Goal: Task Accomplishment & Management: Use online tool/utility

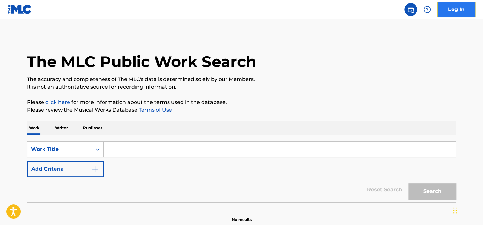
click at [460, 13] on link "Log In" at bounding box center [457, 10] width 38 height 16
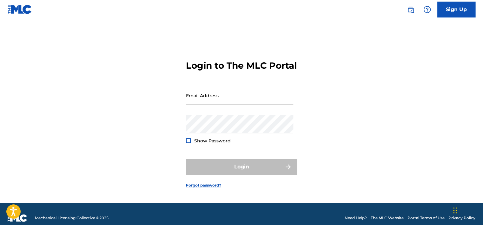
type input "[PERSON_NAME][EMAIL_ADDRESS][PERSON_NAME][DOMAIN_NAME]"
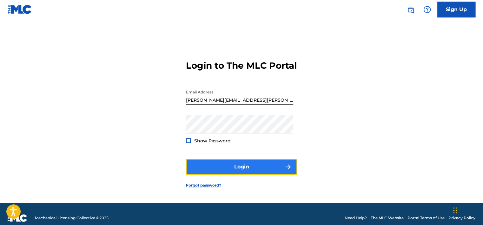
click at [207, 171] on button "Login" at bounding box center [241, 167] width 111 height 16
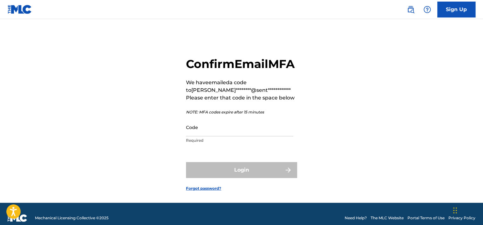
drag, startPoint x: 366, startPoint y: 155, endPoint x: 294, endPoint y: 152, distance: 71.6
click at [366, 155] on div "**********" at bounding box center [241, 119] width 445 height 168
drag, startPoint x: 219, startPoint y: 143, endPoint x: 215, endPoint y: 148, distance: 5.7
click at [219, 136] on input "Code" at bounding box center [239, 127] width 107 height 18
drag, startPoint x: 214, startPoint y: 150, endPoint x: 200, endPoint y: 136, distance: 19.8
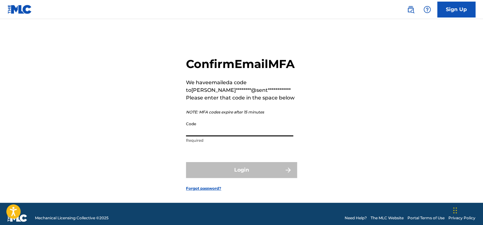
click at [200, 136] on input "Code" at bounding box center [239, 127] width 107 height 18
paste input "671604"
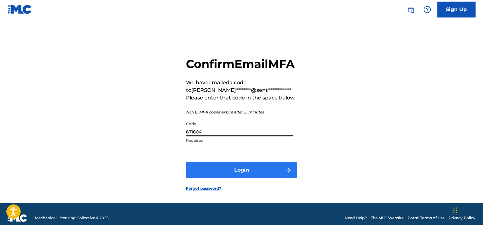
type input "671604"
click at [214, 178] on button "Login" at bounding box center [241, 170] width 111 height 16
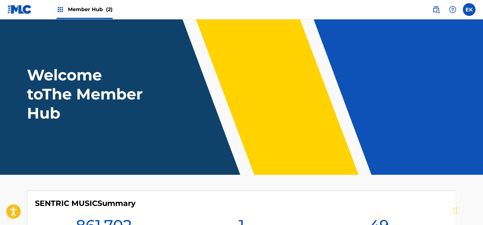
click at [80, 11] on span "Member Hub (2)" at bounding box center [90, 9] width 45 height 7
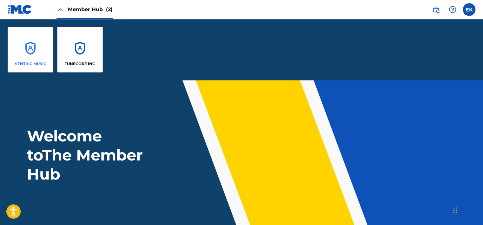
click at [43, 44] on div "SENTRIC MUSIC" at bounding box center [31, 50] width 46 height 46
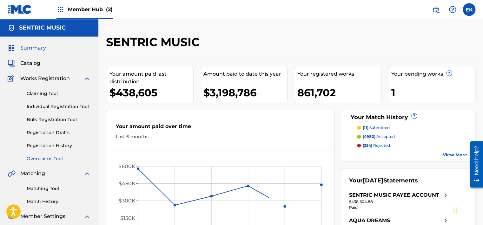
click at [43, 156] on link "Overclaims Tool" at bounding box center [59, 158] width 64 height 7
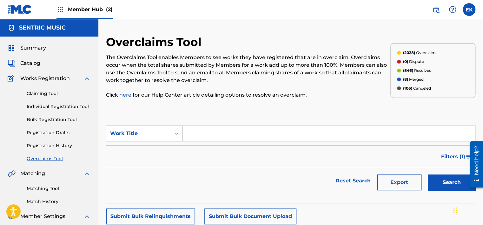
click at [154, 131] on div "Work Title" at bounding box center [138, 134] width 57 height 8
click at [146, 148] on div "MLC Song Code" at bounding box center [144, 149] width 76 height 16
click at [205, 134] on input "Search Form" at bounding box center [329, 133] width 293 height 15
paste input "YP6BON"
type input "YP6BON"
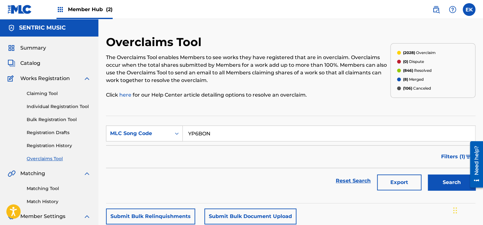
click at [424, 181] on div "Export" at bounding box center [399, 180] width 51 height 25
click at [431, 181] on button "Search" at bounding box center [452, 182] width 48 height 16
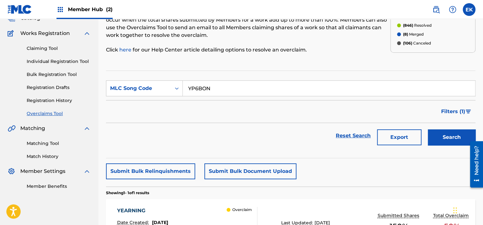
scroll to position [127, 0]
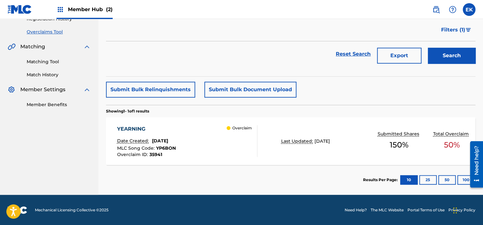
click at [176, 151] on div "MLC Song Code : YP6BON" at bounding box center [146, 149] width 59 height 6
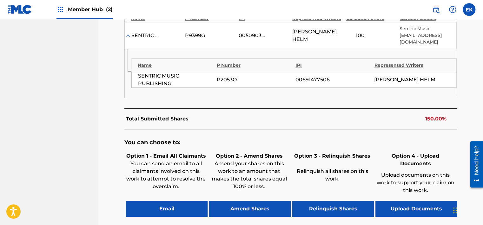
scroll to position [254, 0]
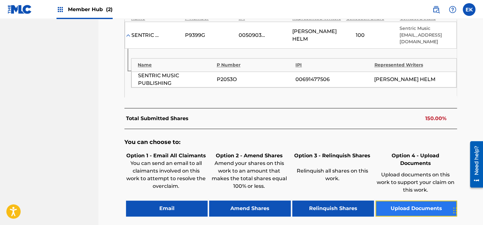
click at [405, 200] on button "Upload Documents" at bounding box center [417, 208] width 82 height 16
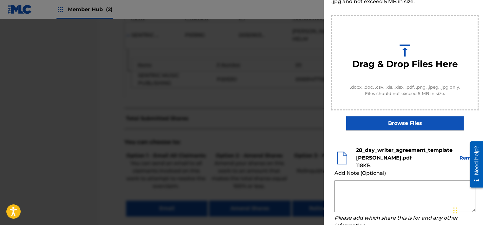
scroll to position [97, 0]
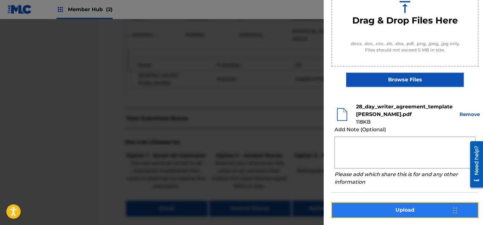
click at [395, 209] on button "Upload" at bounding box center [405, 210] width 147 height 16
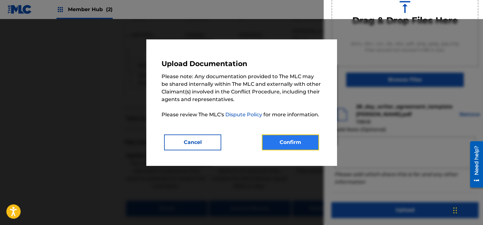
click at [302, 145] on button "Confirm" at bounding box center [290, 142] width 57 height 16
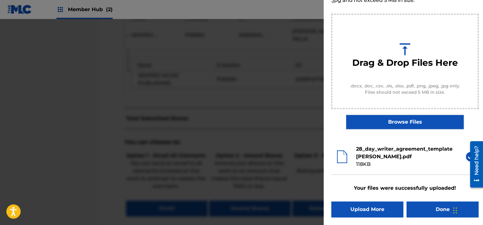
scroll to position [54, 0]
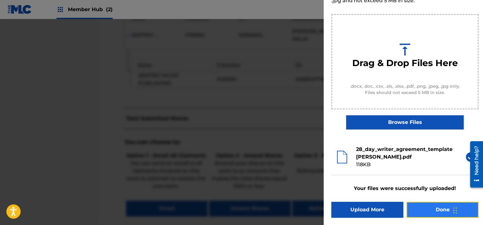
click at [436, 211] on button "Done" at bounding box center [443, 210] width 72 height 16
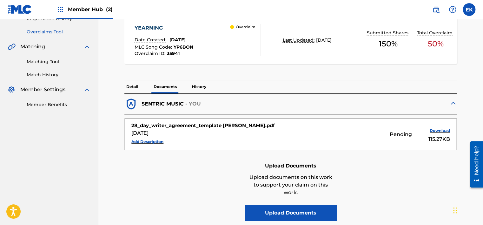
scroll to position [127, 0]
click at [134, 85] on p "Detail" at bounding box center [133, 86] width 16 height 13
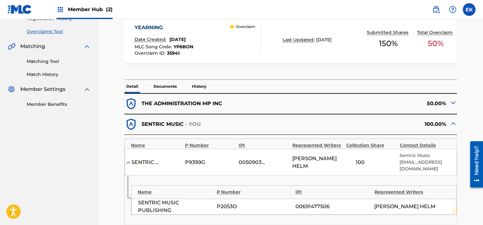
click at [166, 86] on p "Documents" at bounding box center [165, 86] width 27 height 13
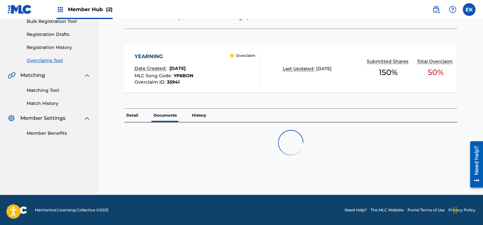
scroll to position [127, 0]
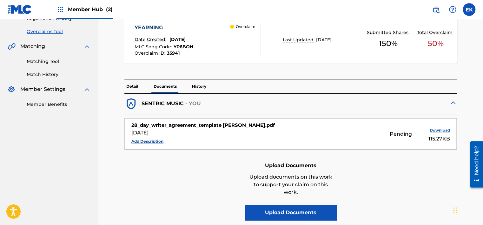
click at [134, 82] on p "Detail" at bounding box center [133, 86] width 16 height 13
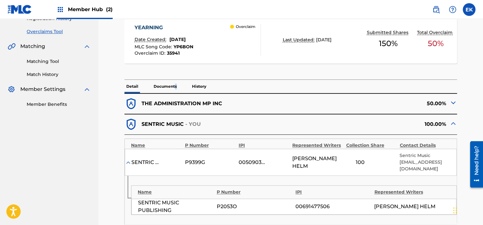
drag, startPoint x: 176, startPoint y: 86, endPoint x: 178, endPoint y: 84, distance: 3.4
click at [175, 86] on p "Documents" at bounding box center [165, 86] width 27 height 13
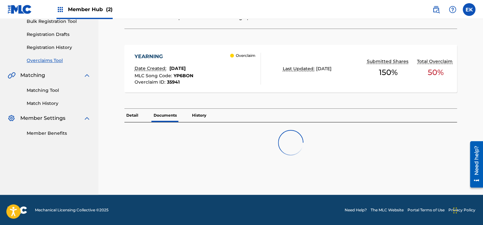
click at [197, 112] on div "Detail Documents History" at bounding box center [291, 136] width 333 height 54
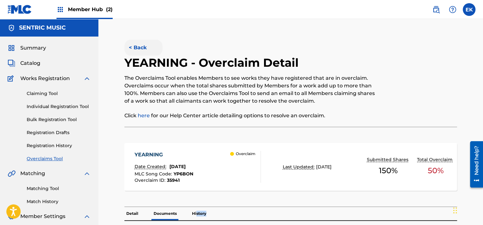
click at [139, 44] on button "< Back" at bounding box center [144, 48] width 38 height 16
click at [143, 46] on button "< Back" at bounding box center [144, 48] width 38 height 16
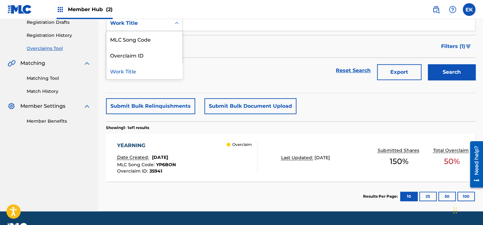
click at [175, 19] on div "Search Form" at bounding box center [176, 22] width 11 height 11
click at [165, 40] on div "MLC Song Code" at bounding box center [144, 39] width 76 height 16
click at [198, 23] on input "Search Form" at bounding box center [329, 23] width 293 height 15
paste input "OL5OJK"
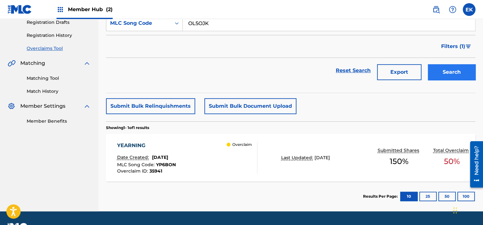
type input "OL5OJK"
click at [440, 72] on button "Search" at bounding box center [452, 72] width 48 height 16
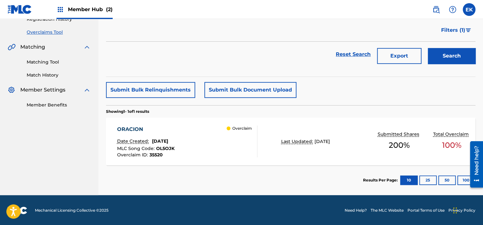
scroll to position [127, 0]
click at [175, 145] on div "Date Created: [DATE]" at bounding box center [145, 142] width 57 height 8
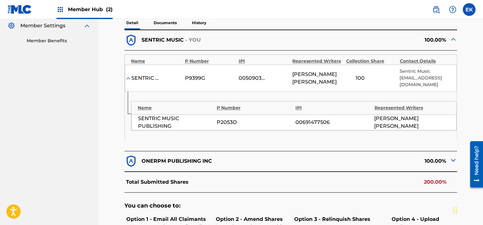
scroll to position [286, 0]
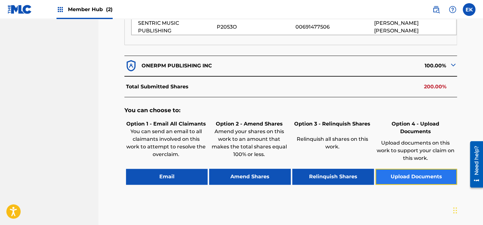
click at [405, 169] on button "Upload Documents" at bounding box center [417, 177] width 82 height 16
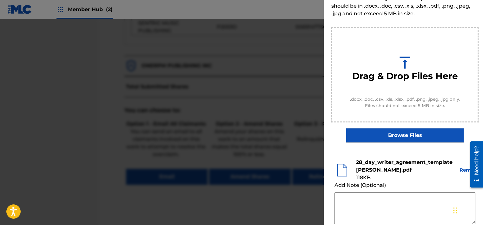
scroll to position [95, 0]
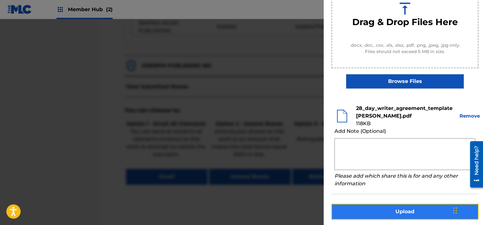
click at [398, 205] on button "Upload" at bounding box center [405, 212] width 147 height 16
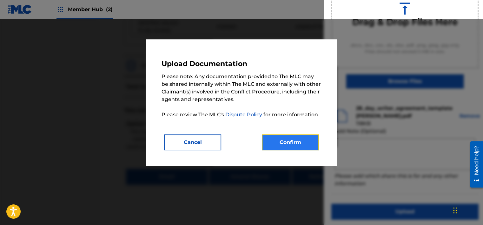
click at [305, 140] on button "Confirm" at bounding box center [290, 142] width 57 height 16
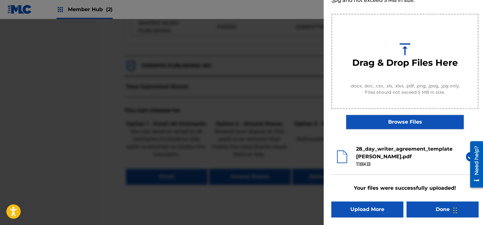
scroll to position [54, 0]
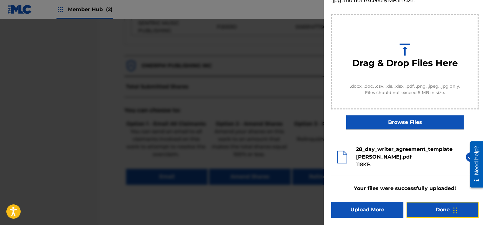
click at [415, 206] on button "Done" at bounding box center [443, 210] width 72 height 16
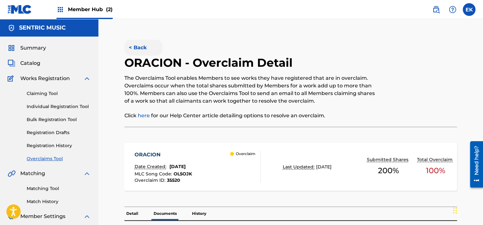
click at [137, 47] on button "< Back" at bounding box center [144, 48] width 38 height 16
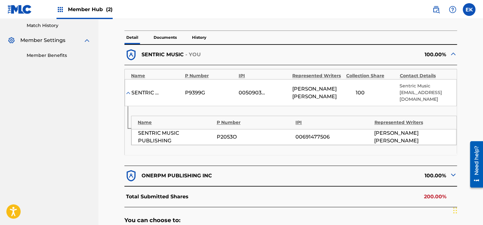
scroll to position [184, 0]
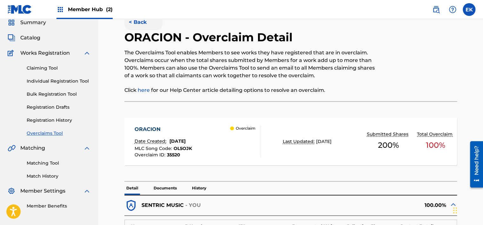
click at [138, 23] on button "< Back" at bounding box center [144, 22] width 38 height 16
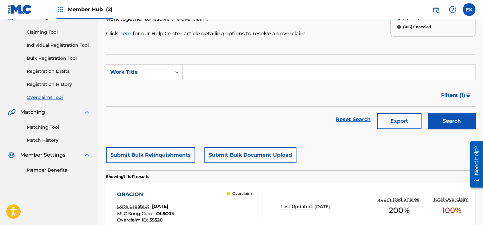
scroll to position [15, 0]
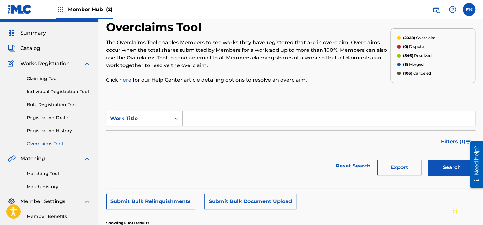
click at [164, 119] on div "Work Title" at bounding box center [138, 119] width 57 height 8
drag, startPoint x: 163, startPoint y: 133, endPoint x: 166, endPoint y: 131, distance: 4.0
click at [163, 133] on div "MLC Song Code" at bounding box center [144, 134] width 76 height 16
click at [199, 116] on input "Search Form" at bounding box center [329, 118] width 293 height 15
paste input "J61YIN"
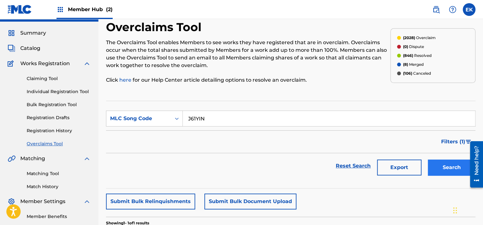
type input "J61YIN"
click at [438, 166] on button "Search" at bounding box center [452, 167] width 48 height 16
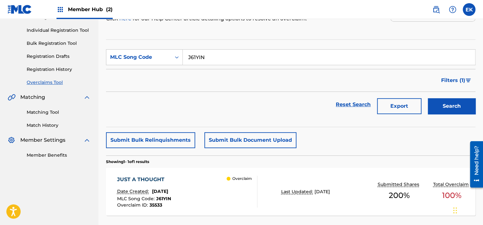
scroll to position [110, 0]
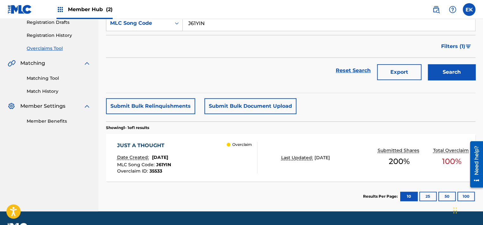
click at [238, 156] on div "Overclaim" at bounding box center [242, 158] width 30 height 32
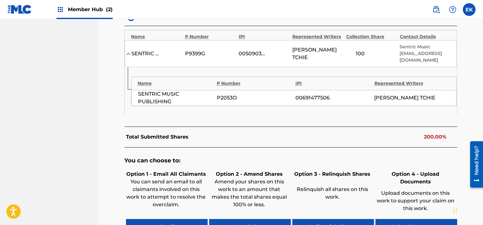
scroll to position [286, 0]
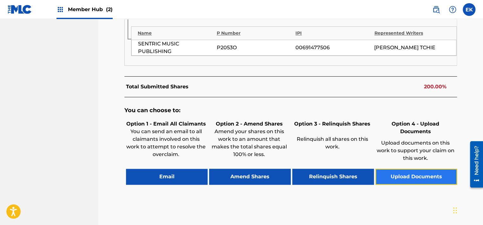
click at [414, 169] on button "Upload Documents" at bounding box center [417, 177] width 82 height 16
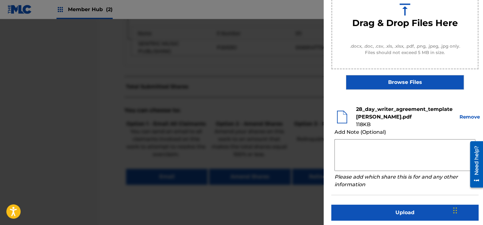
scroll to position [97, 0]
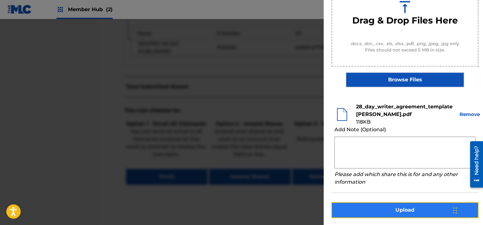
click at [400, 209] on button "Upload" at bounding box center [405, 210] width 147 height 16
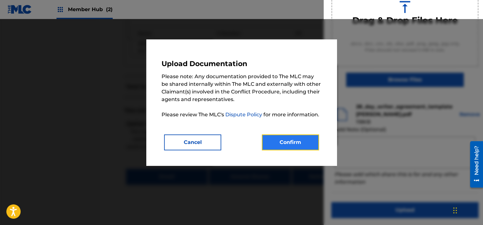
click at [299, 138] on button "Confirm" at bounding box center [290, 142] width 57 height 16
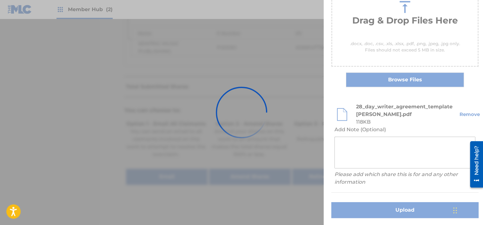
scroll to position [54, 0]
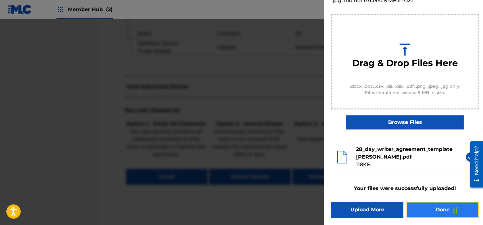
click at [424, 210] on button "Done" at bounding box center [443, 210] width 72 height 16
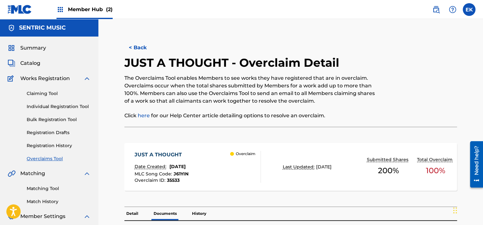
click at [134, 43] on button "< Back" at bounding box center [144, 48] width 38 height 16
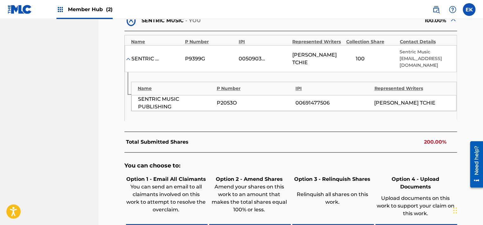
scroll to position [309, 0]
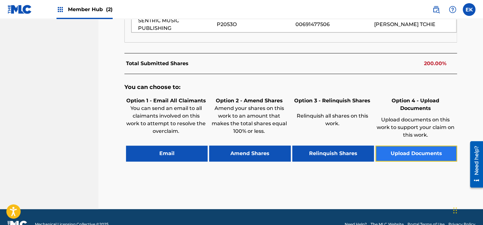
click at [403, 145] on button "Upload Documents" at bounding box center [417, 153] width 82 height 16
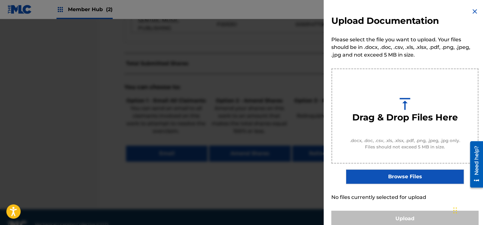
click at [477, 13] on img at bounding box center [475, 12] width 8 height 8
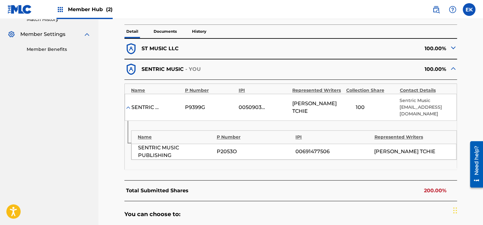
click at [164, 26] on p "Documents" at bounding box center [165, 31] width 27 height 13
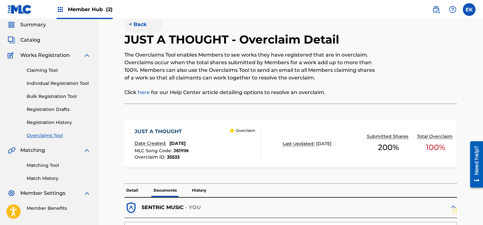
click at [135, 19] on button "< Back" at bounding box center [144, 25] width 38 height 16
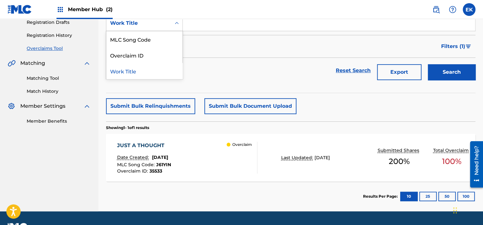
click at [176, 25] on icon "Search Form" at bounding box center [177, 23] width 6 height 6
click at [161, 39] on div "MLC Song Code" at bounding box center [144, 39] width 76 height 16
click at [197, 25] on input "Search Form" at bounding box center [329, 23] width 293 height 15
paste input "MN50O4"
type input "MN50O4"
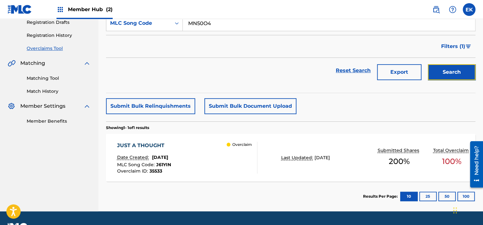
click at [447, 72] on button "Search" at bounding box center [452, 72] width 48 height 16
click at [168, 155] on span "[DATE]" at bounding box center [160, 157] width 16 height 6
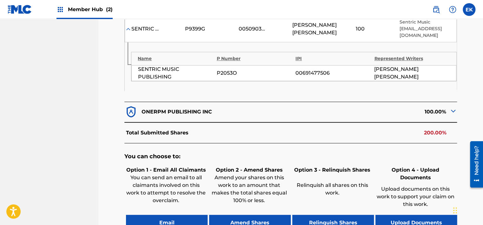
scroll to position [254, 0]
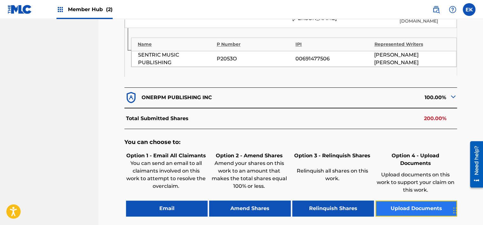
click at [404, 200] on button "Upload Documents" at bounding box center [417, 208] width 82 height 16
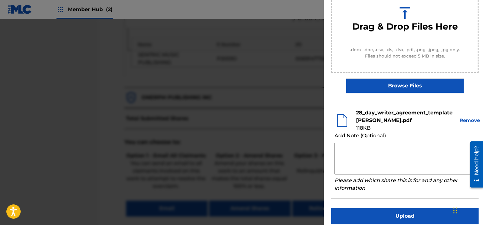
scroll to position [97, 0]
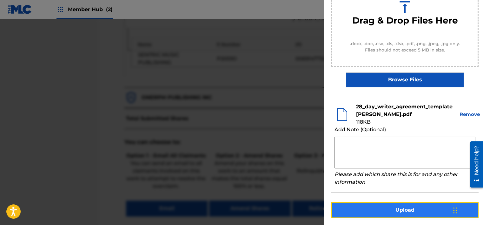
click at [389, 206] on button "Upload" at bounding box center [405, 210] width 147 height 16
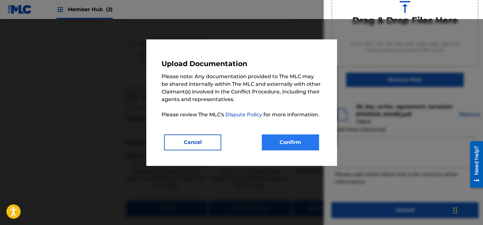
drag, startPoint x: 292, startPoint y: 131, endPoint x: 292, endPoint y: 136, distance: 5.4
click at [292, 131] on div "Upload Documentation Please note: Any documentation provided to The MLC may be …" at bounding box center [242, 103] width 160 height 96
click at [292, 144] on button "Confirm" at bounding box center [290, 142] width 57 height 16
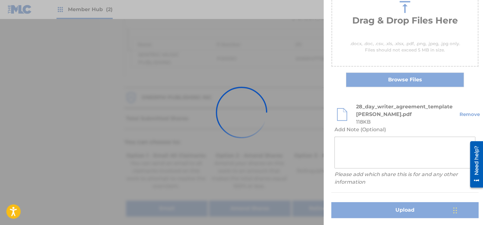
scroll to position [54, 0]
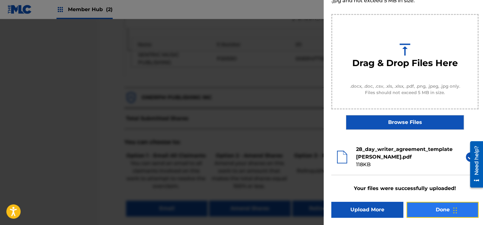
click at [424, 209] on button "Done" at bounding box center [443, 210] width 72 height 16
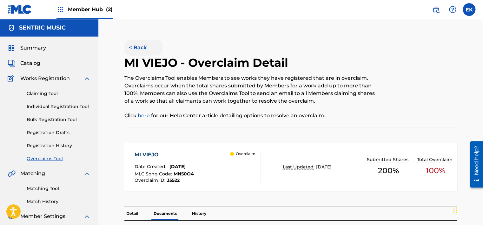
click at [151, 47] on button "< Back" at bounding box center [144, 48] width 38 height 16
click at [144, 53] on button "< Back" at bounding box center [144, 48] width 38 height 16
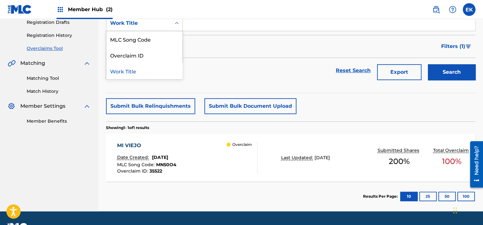
click at [164, 28] on div "Work Title" at bounding box center [138, 23] width 65 height 12
click at [177, 159] on div "Date Created: [DATE]" at bounding box center [146, 158] width 59 height 8
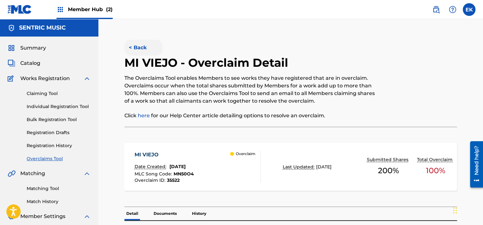
click at [145, 47] on button "< Back" at bounding box center [144, 48] width 38 height 16
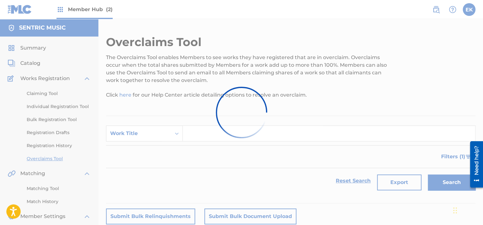
scroll to position [110, 0]
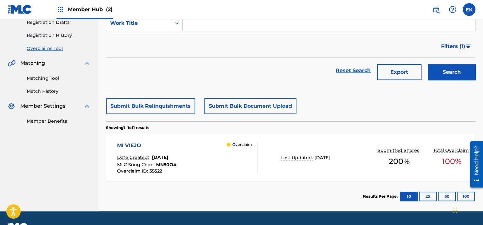
click at [158, 24] on div "Work Title" at bounding box center [138, 23] width 57 height 8
click at [153, 40] on div "MLC Song Code" at bounding box center [144, 39] width 76 height 16
click at [193, 24] on input "Search Form" at bounding box center [329, 23] width 293 height 15
paste input "T51XZM"
type input "T51XZM"
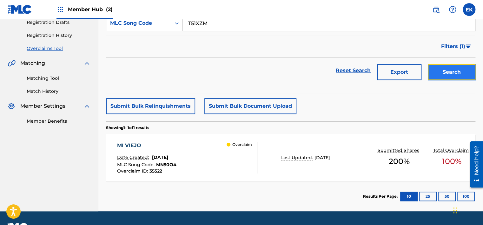
click at [456, 74] on button "Search" at bounding box center [452, 72] width 48 height 16
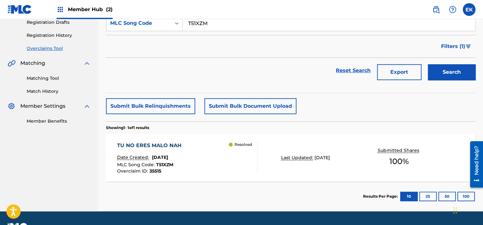
click at [213, 164] on div "TU NO ERES MALO NAH Date Created: [DATE] MLC Song Code : T51XZM Overclaim ID : …" at bounding box center [187, 158] width 140 height 32
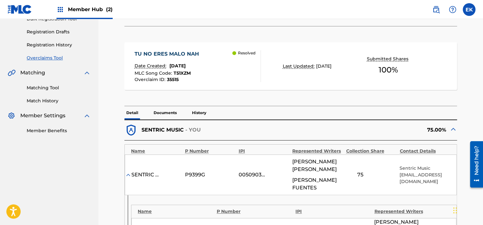
scroll to position [95, 0]
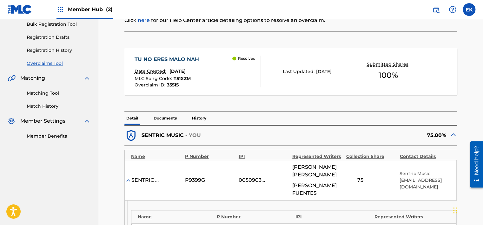
click at [194, 114] on p "History" at bounding box center [199, 118] width 18 height 13
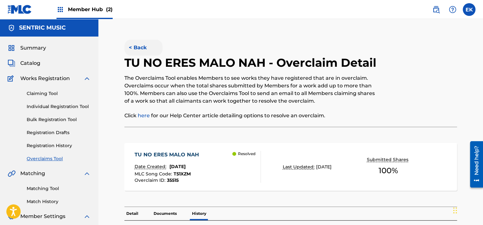
click at [143, 44] on button "< Back" at bounding box center [144, 48] width 38 height 16
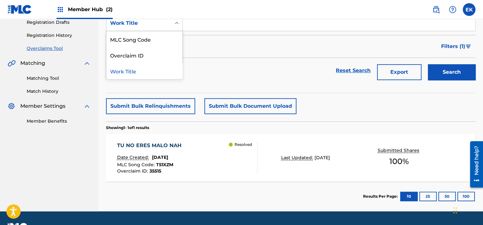
click at [167, 26] on div "Work Title" at bounding box center [138, 23] width 57 height 8
click at [161, 37] on div "MLC Song Code" at bounding box center [144, 39] width 76 height 16
click at [191, 25] on input "Search Form" at bounding box center [329, 23] width 293 height 15
paste input "T49NQB"
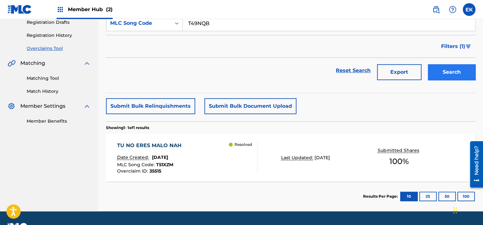
type input "T49NQB"
click at [439, 71] on button "Search" at bounding box center [452, 72] width 48 height 16
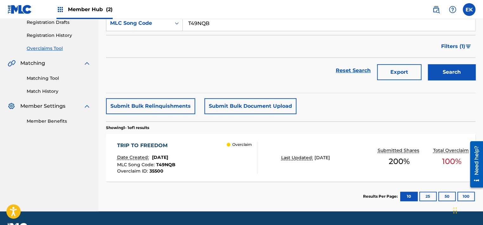
click at [168, 156] on span "[DATE]" at bounding box center [160, 157] width 16 height 6
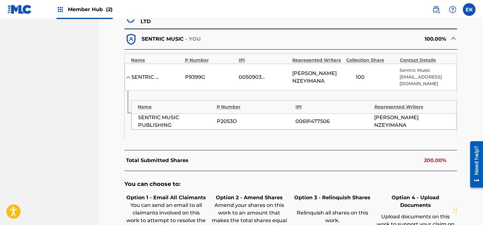
scroll to position [254, 0]
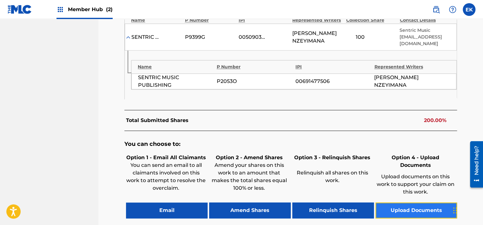
click at [414, 202] on button "Upload Documents" at bounding box center [417, 210] width 82 height 16
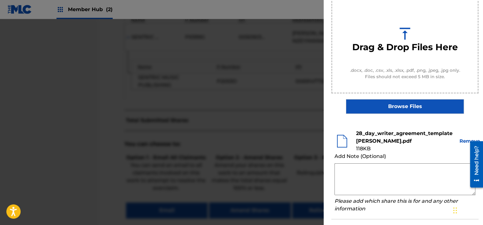
scroll to position [97, 0]
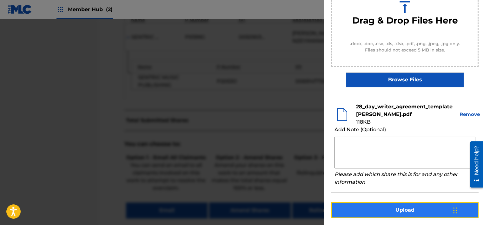
click at [388, 205] on button "Upload" at bounding box center [405, 210] width 147 height 16
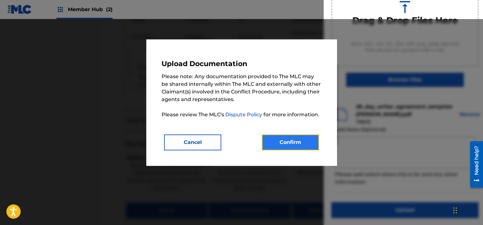
click at [314, 145] on button "Confirm" at bounding box center [290, 142] width 57 height 16
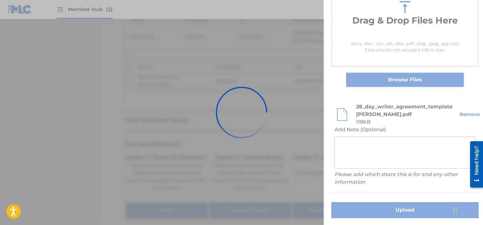
scroll to position [54, 0]
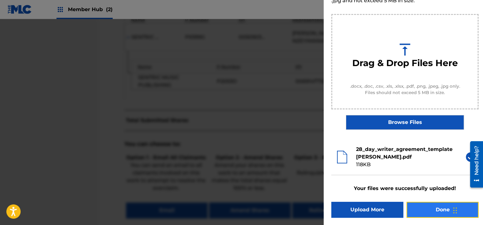
click at [430, 211] on button "Done" at bounding box center [443, 210] width 72 height 16
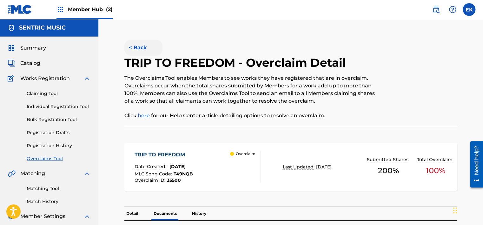
click at [139, 47] on button "< Back" at bounding box center [144, 48] width 38 height 16
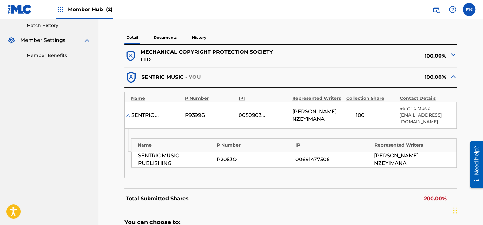
scroll to position [184, 0]
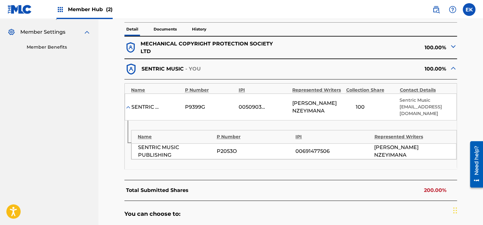
click at [165, 29] on p "Documents" at bounding box center [165, 29] width 27 height 13
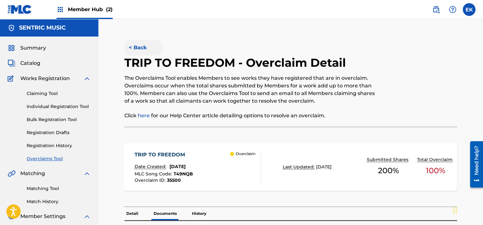
click at [134, 48] on button "< Back" at bounding box center [144, 48] width 38 height 16
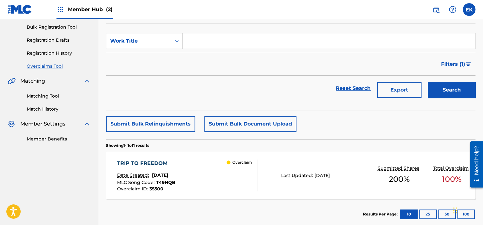
scroll to position [78, 0]
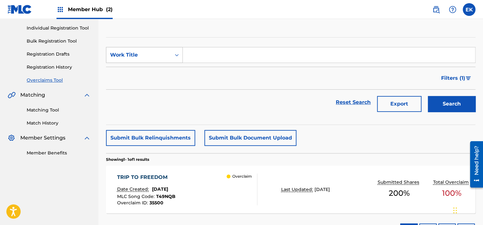
click at [170, 58] on div "Work Title" at bounding box center [138, 55] width 65 height 12
click at [169, 74] on div "MLC Song Code" at bounding box center [144, 71] width 76 height 16
drag, startPoint x: 175, startPoint y: 67, endPoint x: 207, endPoint y: 51, distance: 36.1
click at [207, 51] on input "Search Form" at bounding box center [329, 54] width 293 height 15
paste input "OL6XFU"
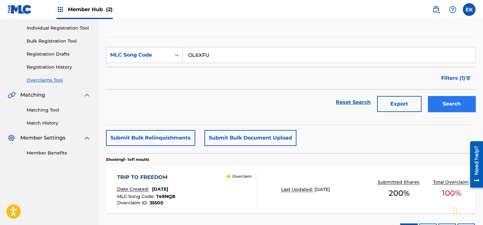
type input "OL6XFU"
click at [430, 102] on button "Search" at bounding box center [452, 104] width 48 height 16
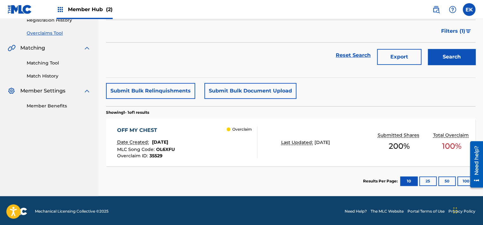
scroll to position [127, 0]
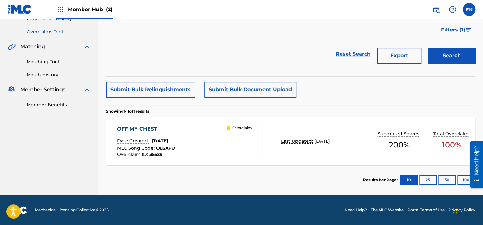
click at [174, 138] on div "Date Created: [DATE]" at bounding box center [146, 142] width 58 height 8
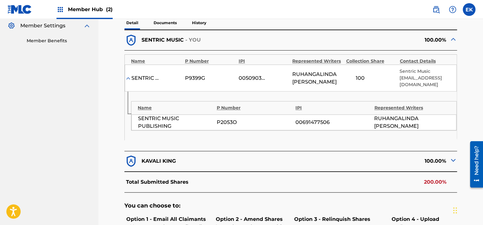
click at [162, 24] on p "Documents" at bounding box center [165, 22] width 27 height 13
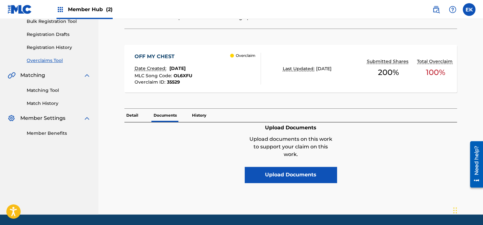
scroll to position [118, 0]
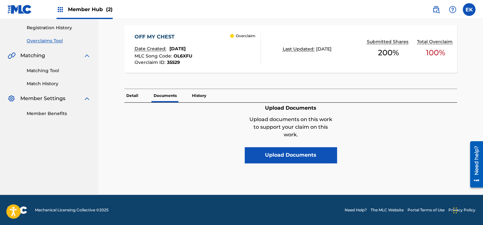
click at [131, 92] on p "Detail" at bounding box center [133, 95] width 16 height 13
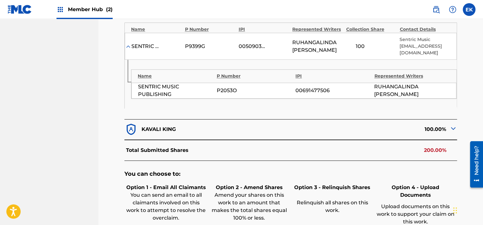
scroll to position [254, 0]
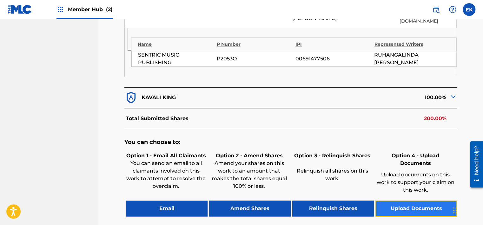
click at [405, 200] on button "Upload Documents" at bounding box center [417, 208] width 82 height 16
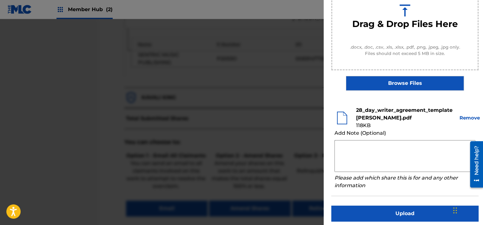
scroll to position [97, 0]
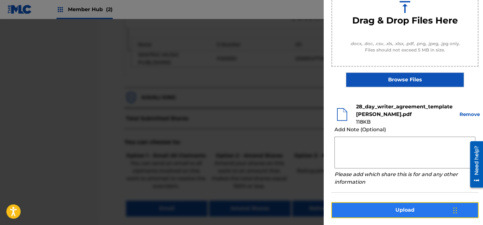
click at [397, 213] on button "Upload" at bounding box center [405, 210] width 147 height 16
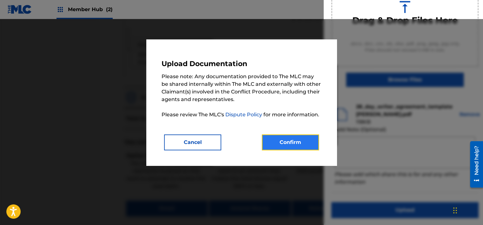
click at [278, 141] on button "Confirm" at bounding box center [290, 142] width 57 height 16
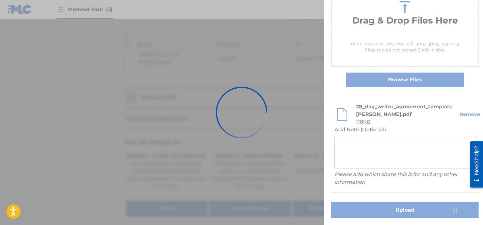
scroll to position [54, 0]
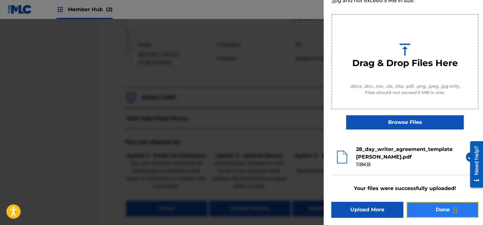
click at [418, 206] on button "Done" at bounding box center [443, 210] width 72 height 16
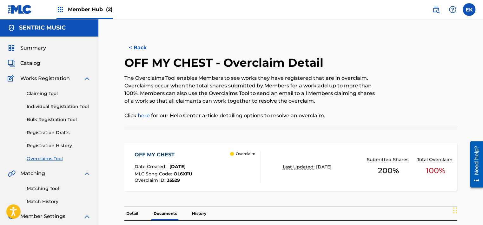
drag, startPoint x: 142, startPoint y: 47, endPoint x: 152, endPoint y: 25, distance: 24.2
click at [143, 47] on button "< Back" at bounding box center [144, 48] width 38 height 16
click at [134, 53] on button "< Back" at bounding box center [144, 48] width 38 height 16
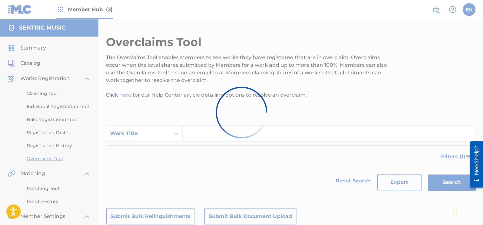
scroll to position [110, 0]
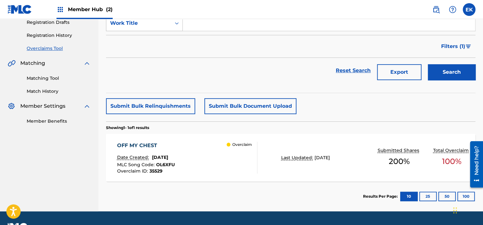
click at [166, 21] on div "Work Title" at bounding box center [138, 23] width 57 height 8
click at [160, 47] on div "Overclaim ID" at bounding box center [144, 55] width 76 height 16
drag, startPoint x: 162, startPoint y: 23, endPoint x: 160, endPoint y: 34, distance: 11.6
click at [162, 25] on div "Overclaim ID" at bounding box center [138, 23] width 57 height 8
click at [160, 36] on div "Work Title" at bounding box center [144, 39] width 76 height 16
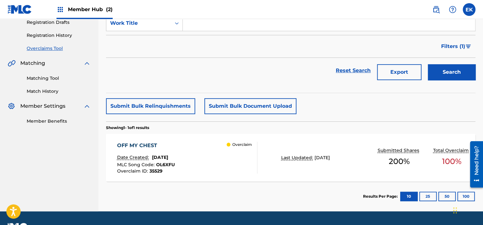
click at [190, 24] on input "Search Form" at bounding box center [329, 23] width 293 height 15
paste input "MV4AHC"
type input "MV4AHC"
click at [450, 70] on button "Search" at bounding box center [452, 72] width 48 height 16
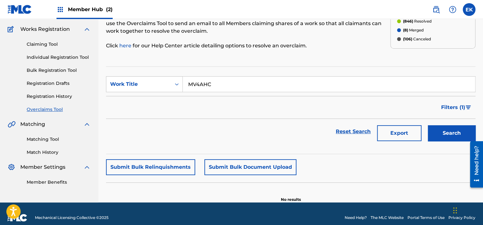
scroll to position [57, 0]
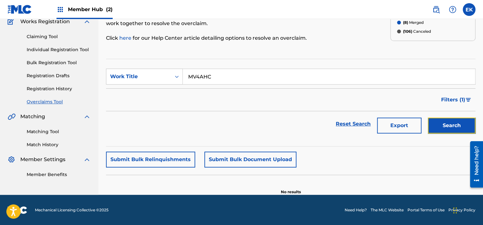
click at [447, 127] on button "Search" at bounding box center [452, 126] width 48 height 16
drag, startPoint x: 221, startPoint y: 79, endPoint x: 168, endPoint y: 76, distance: 52.8
click at [170, 77] on div "SearchWithCriteria35b72693-04d4-4985-803f-89b18b2074d7 Work Title MV4AHC" at bounding box center [291, 77] width 370 height 16
click at [167, 77] on div "Work Title" at bounding box center [138, 77] width 65 height 12
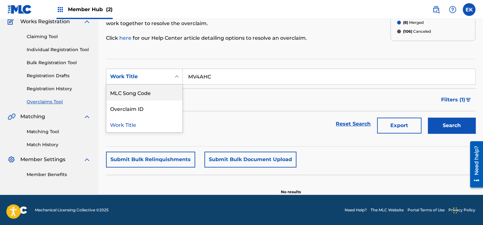
click at [166, 88] on div "MLC Song Code" at bounding box center [144, 93] width 76 height 16
click at [210, 76] on input "Search Form" at bounding box center [329, 76] width 293 height 15
paste input "MV4AHC"
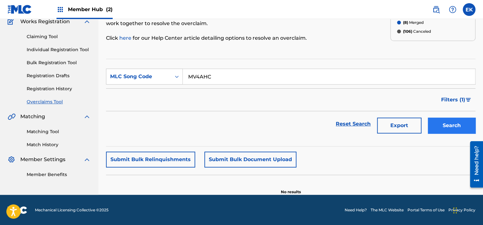
type input "MV4AHC"
click at [446, 123] on button "Search" at bounding box center [452, 126] width 48 height 16
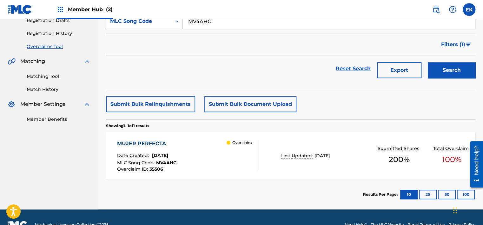
scroll to position [120, 0]
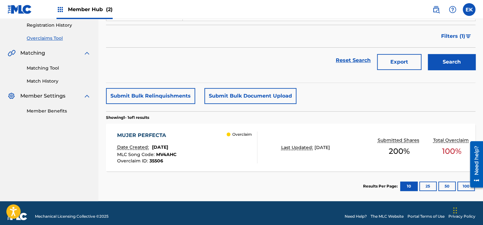
click at [197, 150] on div "MUJER PERFECTA Date Created: [DATE] MLC Song Code : MV4AHC Overclaim ID : 35506…" at bounding box center [187, 148] width 140 height 32
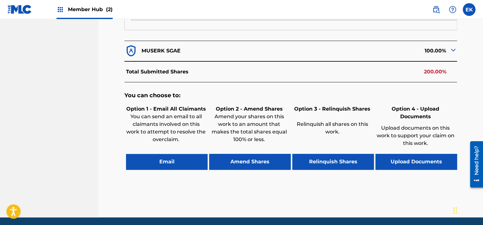
scroll to position [309, 0]
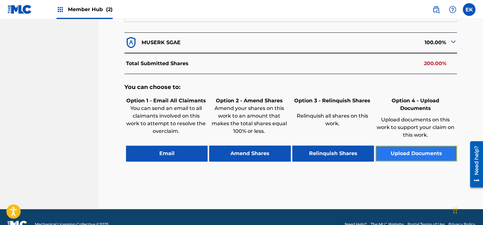
click at [408, 145] on button "Upload Documents" at bounding box center [417, 153] width 82 height 16
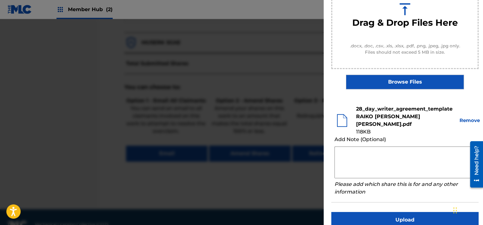
scroll to position [97, 0]
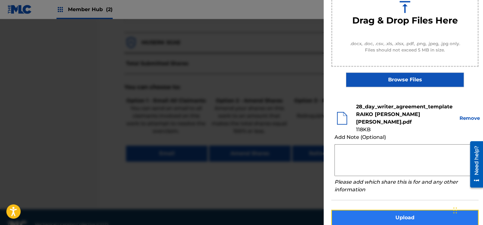
click at [393, 213] on button "Upload" at bounding box center [405, 218] width 147 height 16
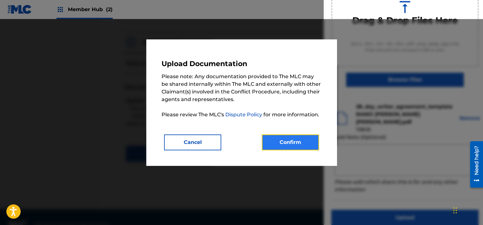
click at [286, 141] on button "Confirm" at bounding box center [290, 142] width 57 height 16
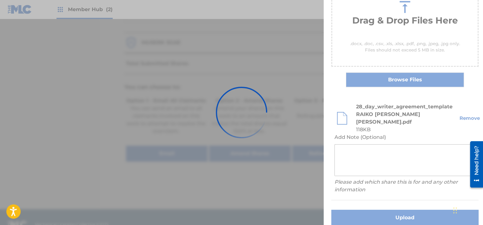
scroll to position [54, 0]
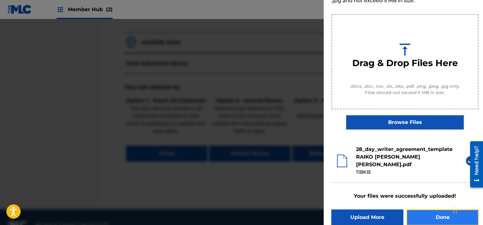
click at [436, 209] on button "Done" at bounding box center [443, 217] width 72 height 16
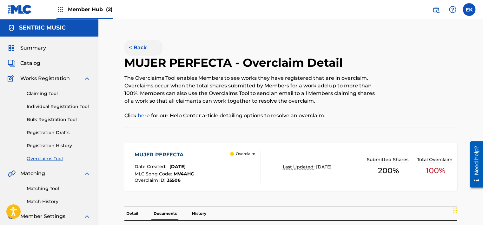
click at [133, 52] on button "< Back" at bounding box center [144, 48] width 38 height 16
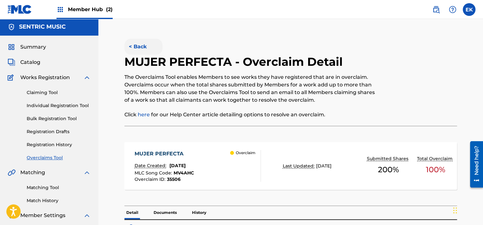
click at [134, 47] on button "< Back" at bounding box center [144, 47] width 38 height 16
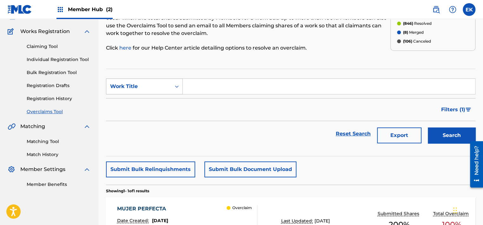
scroll to position [47, 0]
click at [160, 85] on div "Work Title" at bounding box center [138, 87] width 57 height 8
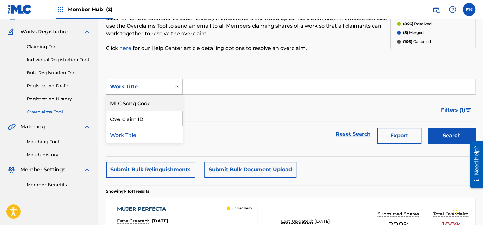
click at [158, 102] on div "MLC Song Code" at bounding box center [144, 103] width 76 height 16
click at [204, 85] on input "Search Form" at bounding box center [329, 86] width 293 height 15
paste input "FC0QLA"
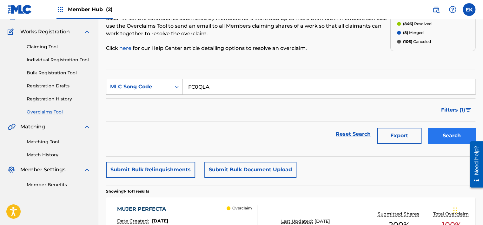
type input "FC0QLA"
drag, startPoint x: 443, startPoint y: 137, endPoint x: 429, endPoint y: 134, distance: 14.0
click at [443, 137] on button "Search" at bounding box center [452, 136] width 48 height 16
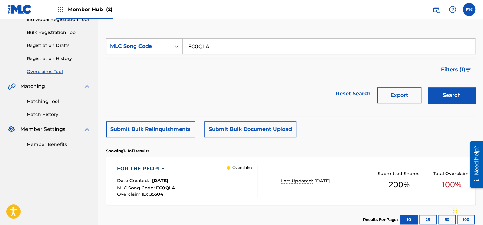
scroll to position [110, 0]
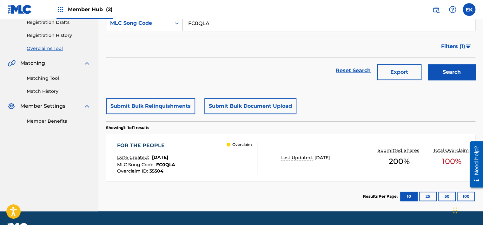
click at [175, 142] on div "FOR THE PEOPLE" at bounding box center [146, 146] width 58 height 8
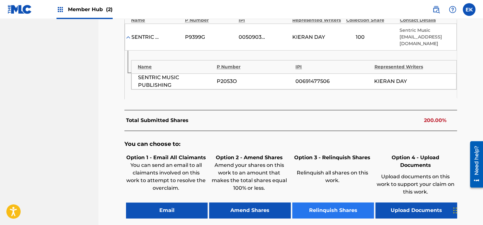
scroll to position [286, 0]
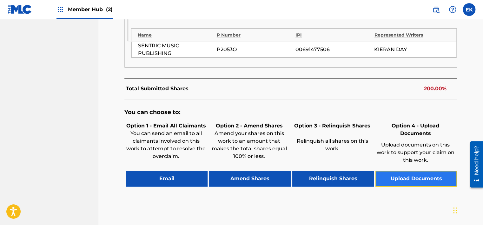
click at [392, 171] on button "Upload Documents" at bounding box center [417, 179] width 82 height 16
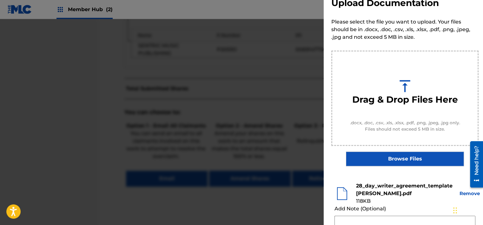
scroll to position [97, 0]
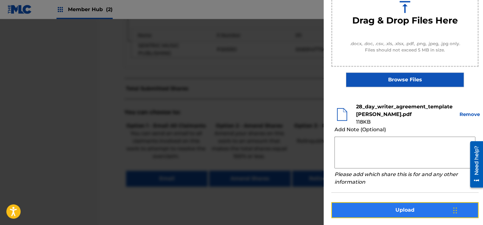
click at [389, 209] on button "Upload" at bounding box center [405, 210] width 147 height 16
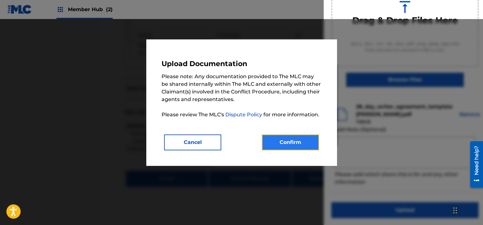
click at [294, 143] on button "Confirm" at bounding box center [290, 142] width 57 height 16
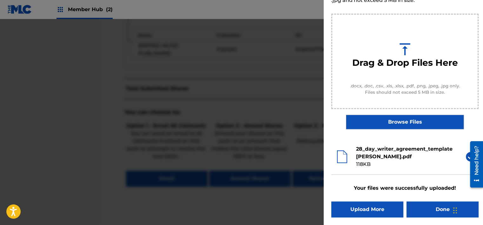
scroll to position [54, 0]
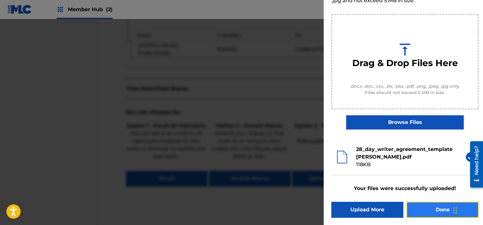
click at [432, 210] on button "Done" at bounding box center [443, 210] width 72 height 16
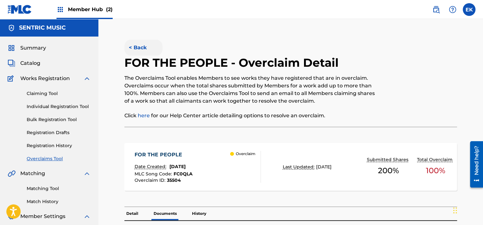
click at [127, 45] on button "< Back" at bounding box center [144, 48] width 38 height 16
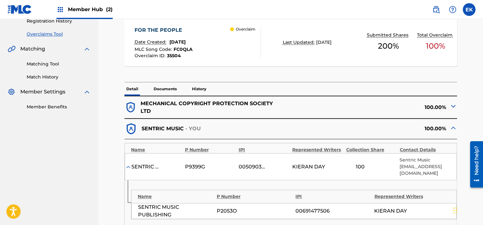
scroll to position [25, 0]
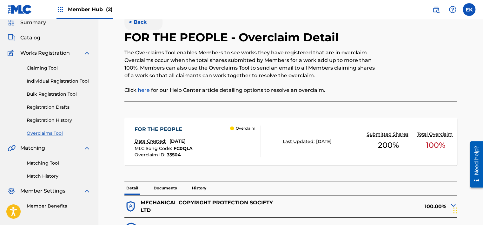
click at [140, 26] on button "< Back" at bounding box center [144, 22] width 38 height 16
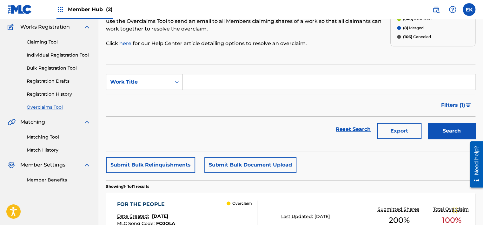
scroll to position [15, 0]
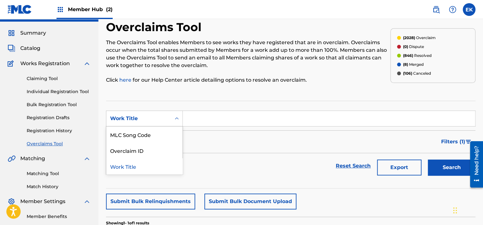
click at [157, 118] on div "Work Title" at bounding box center [138, 119] width 57 height 8
click at [154, 132] on div "MLC Song Code" at bounding box center [144, 134] width 76 height 16
click at [210, 118] on input "Search Form" at bounding box center [329, 118] width 293 height 15
paste input "CK88EB"
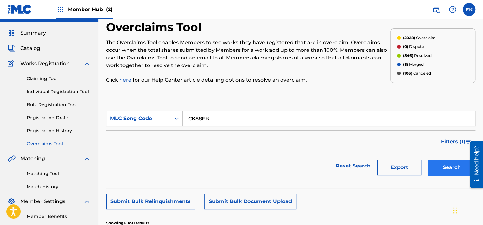
type input "CK88EB"
click at [442, 167] on button "Search" at bounding box center [452, 167] width 48 height 16
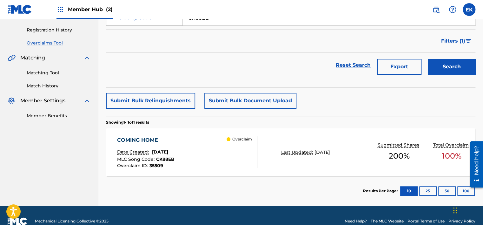
scroll to position [127, 0]
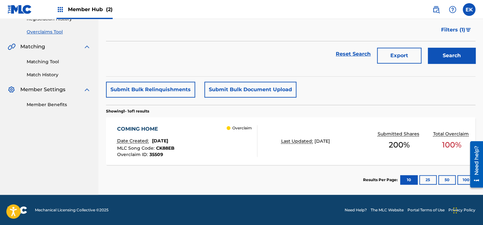
click at [217, 142] on div "COMING HOME Date Created: [DATE] MLC Song Code : CK88EB Overclaim ID : 35509 Ov…" at bounding box center [187, 141] width 140 height 32
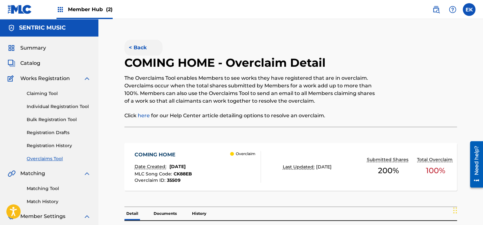
click at [154, 44] on button "< Back" at bounding box center [144, 48] width 38 height 16
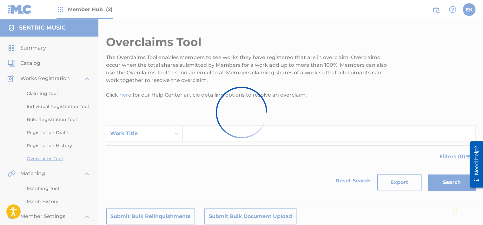
scroll to position [110, 0]
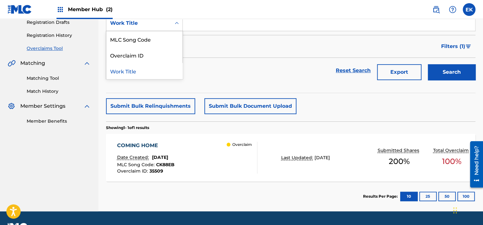
drag, startPoint x: 152, startPoint y: 22, endPoint x: 151, endPoint y: 42, distance: 20.4
click at [152, 22] on div "Work Title" at bounding box center [138, 23] width 57 height 8
click at [151, 45] on div "MLC Song Code" at bounding box center [144, 39] width 76 height 16
click at [200, 21] on input "Search Form" at bounding box center [329, 23] width 293 height 15
paste input "AY8HNX"
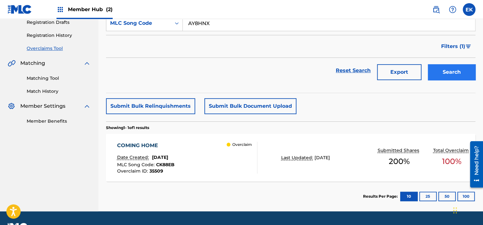
type input "AY8HNX"
click at [439, 69] on button "Search" at bounding box center [452, 72] width 48 height 16
click at [164, 152] on div "A QUIET LITTLE TOWN Date Created: [DATE] MLC Song Code : AY8HNX Overclaim ID : …" at bounding box center [149, 158] width 64 height 32
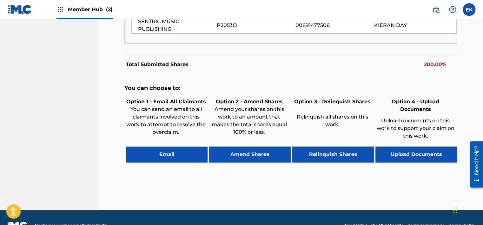
scroll to position [311, 0]
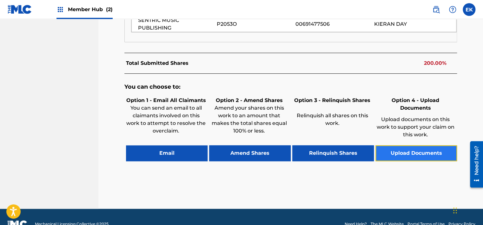
click at [401, 145] on button "Upload Documents" at bounding box center [417, 153] width 82 height 16
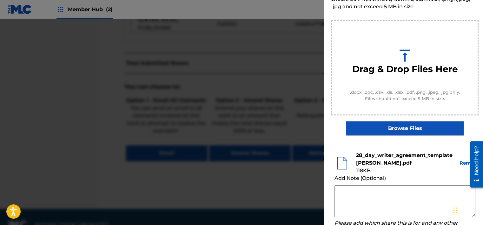
scroll to position [97, 0]
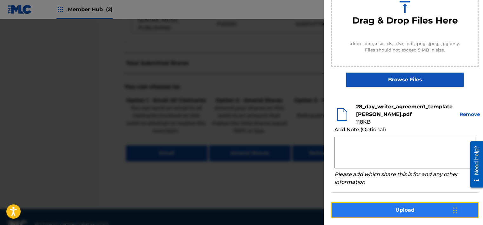
click at [409, 206] on button "Upload" at bounding box center [405, 210] width 147 height 16
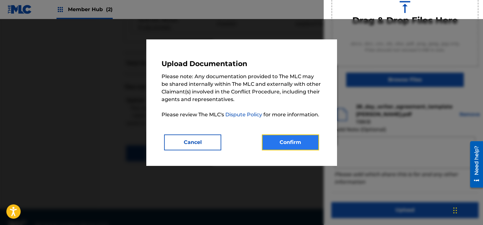
click at [311, 141] on button "Confirm" at bounding box center [290, 142] width 57 height 16
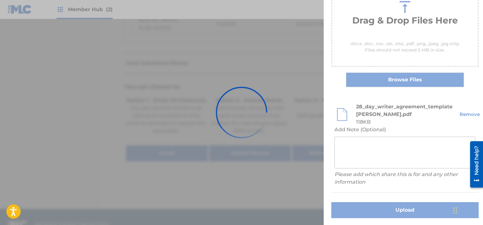
scroll to position [54, 0]
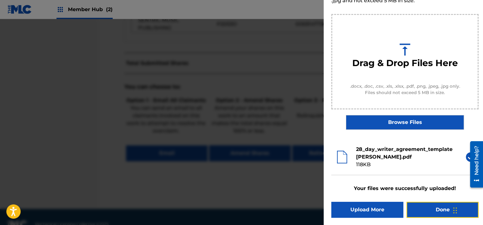
click at [437, 211] on button "Done" at bounding box center [443, 210] width 72 height 16
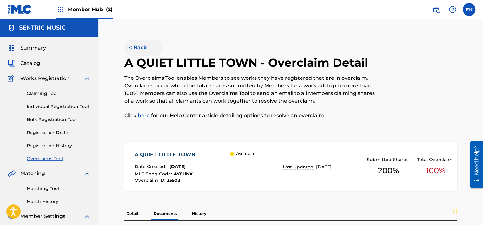
click at [139, 46] on button "< Back" at bounding box center [144, 48] width 38 height 16
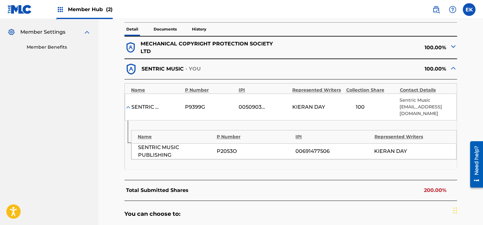
click at [169, 27] on p "Documents" at bounding box center [165, 29] width 27 height 13
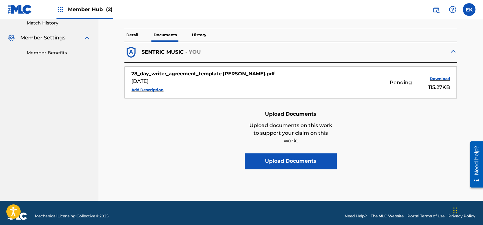
scroll to position [184, 0]
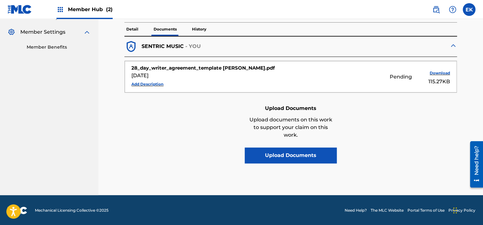
click at [134, 28] on p "Detail" at bounding box center [133, 29] width 16 height 13
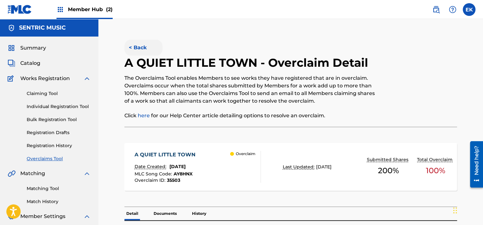
click at [153, 47] on button "< Back" at bounding box center [144, 48] width 38 height 16
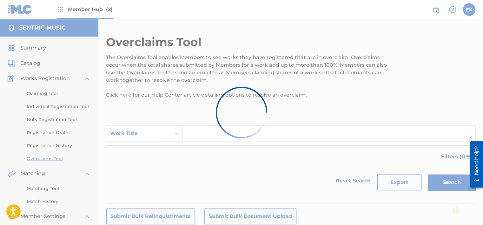
scroll to position [110, 0]
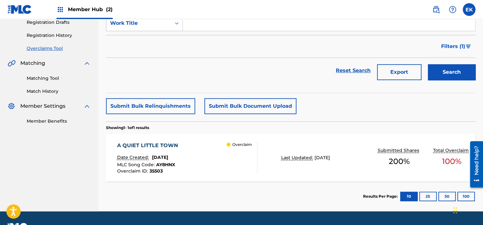
click at [177, 30] on div "Search Form" at bounding box center [176, 23] width 11 height 15
click at [168, 43] on div "MLC Song Code" at bounding box center [144, 39] width 76 height 16
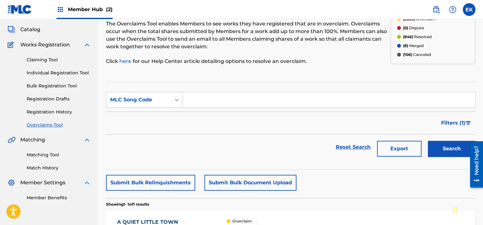
scroll to position [15, 0]
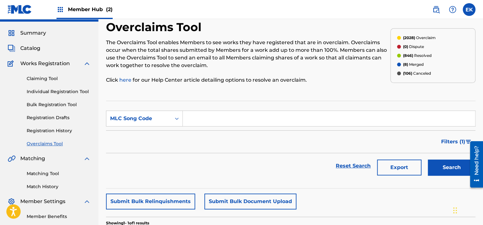
click at [199, 125] on input "Search Form" at bounding box center [329, 118] width 293 height 15
paste input "BF6QCT"
type input "BF6QCT"
drag, startPoint x: 436, startPoint y: 168, endPoint x: 316, endPoint y: 94, distance: 140.8
click at [436, 168] on button "Search" at bounding box center [452, 167] width 48 height 16
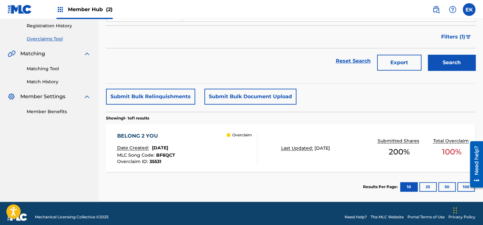
scroll to position [127, 0]
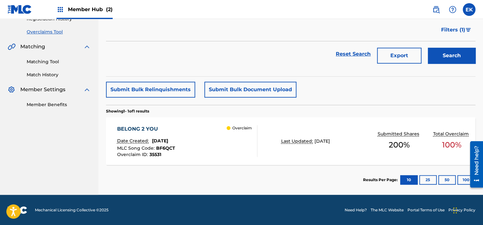
click at [256, 157] on div "BELONG 2 YOU Date Created: [DATE] MLC Song Code : BF6QCT Overclaim ID : 35531 O…" at bounding box center [291, 141] width 370 height 48
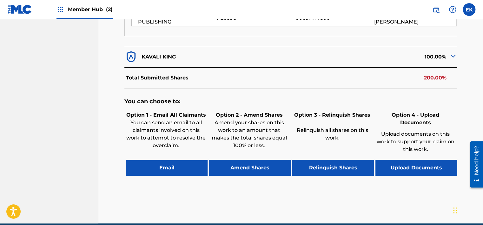
scroll to position [309, 0]
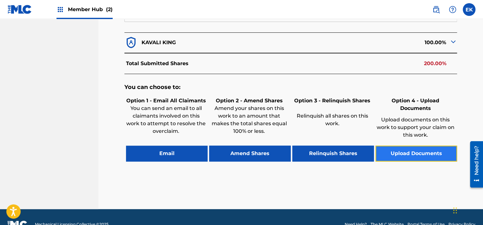
click at [401, 145] on button "Upload Documents" at bounding box center [417, 153] width 82 height 16
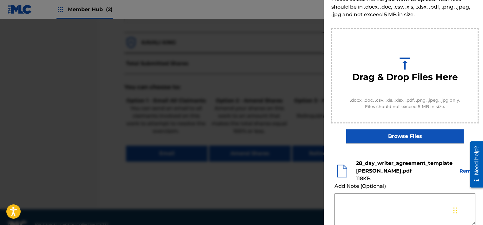
scroll to position [97, 0]
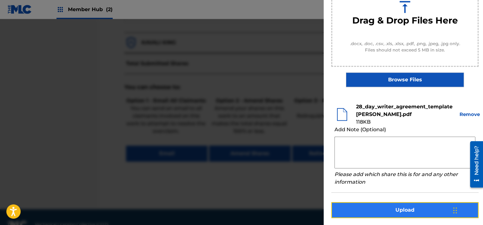
click at [409, 206] on button "Upload" at bounding box center [405, 210] width 147 height 16
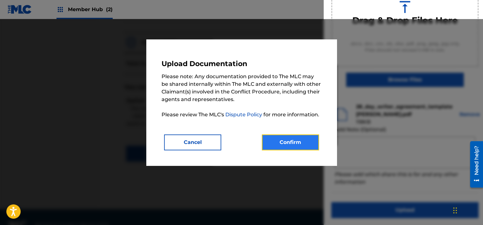
click at [290, 138] on button "Confirm" at bounding box center [290, 142] width 57 height 16
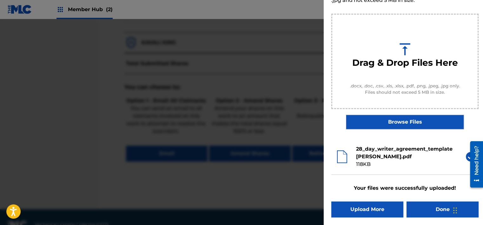
scroll to position [54, 0]
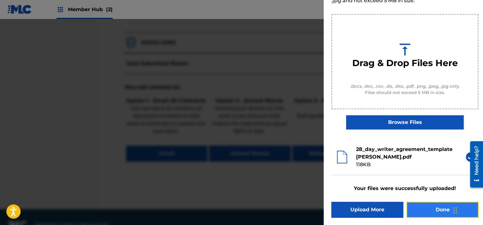
click at [422, 212] on button "Done" at bounding box center [443, 210] width 72 height 16
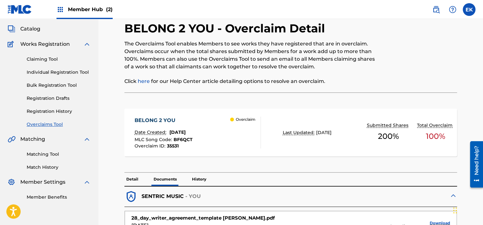
scroll to position [127, 0]
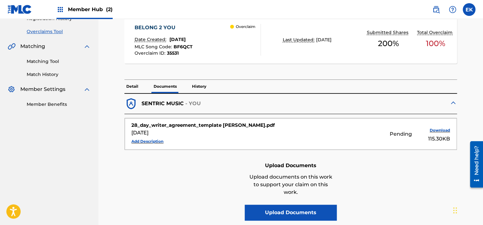
click at [131, 87] on p "Detail" at bounding box center [133, 86] width 16 height 13
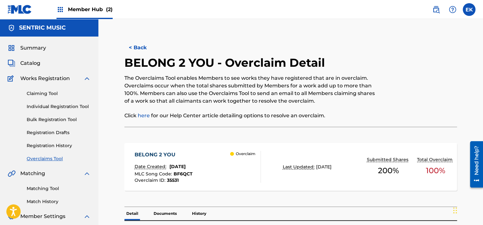
scroll to position [159, 0]
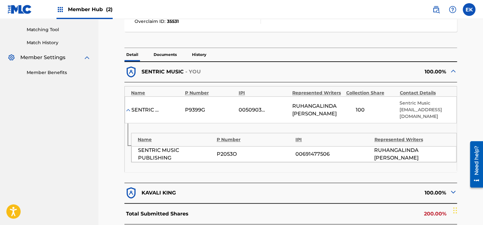
click at [166, 53] on p "Documents" at bounding box center [165, 54] width 27 height 13
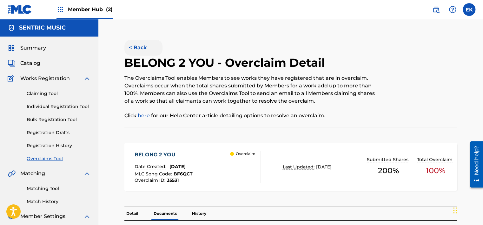
click at [137, 47] on button "< Back" at bounding box center [144, 48] width 38 height 16
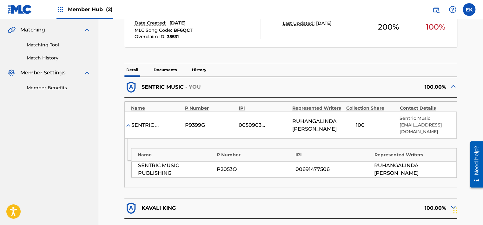
scroll to position [89, 0]
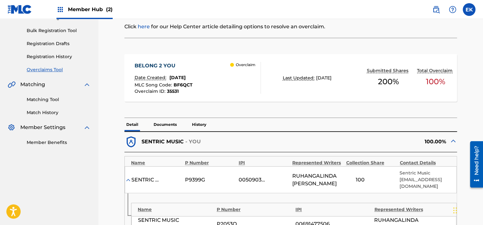
click at [166, 121] on p "Documents" at bounding box center [165, 124] width 27 height 13
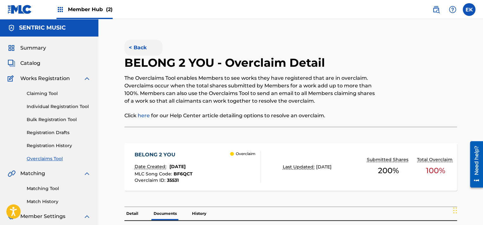
click at [137, 46] on button "< Back" at bounding box center [144, 48] width 38 height 16
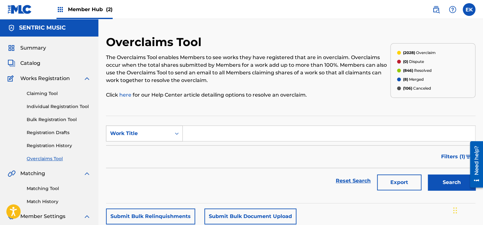
click at [155, 134] on div "Work Title" at bounding box center [138, 134] width 57 height 8
drag, startPoint x: 155, startPoint y: 145, endPoint x: 175, endPoint y: 141, distance: 20.3
click at [155, 145] on div "MLC Song Code" at bounding box center [144, 149] width 76 height 16
click at [208, 138] on input "Search Form" at bounding box center [329, 133] width 293 height 15
paste input "LT1L39"
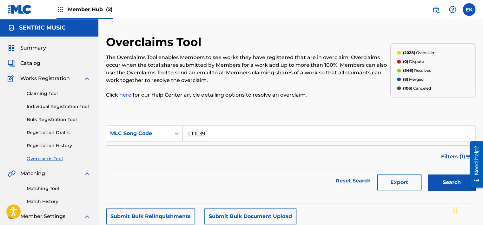
type input "LT1L39"
click at [444, 183] on button "Search" at bounding box center [452, 182] width 48 height 16
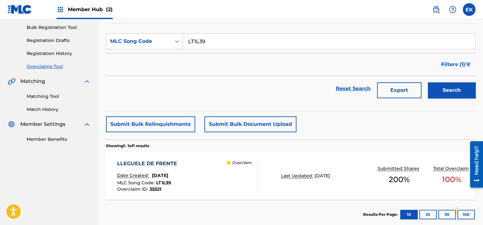
scroll to position [95, 0]
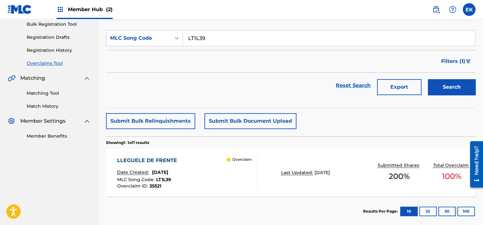
click at [180, 165] on div "LLEGUELE DE FRENTE Date Created: [DATE] MLC Song Code : LT1L39 Overclaim ID : 3…" at bounding box center [148, 173] width 63 height 32
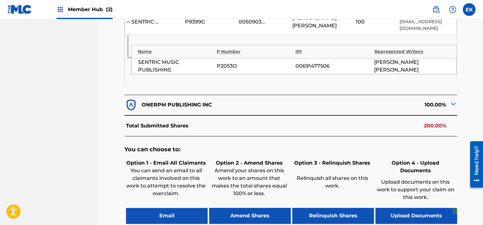
scroll to position [309, 0]
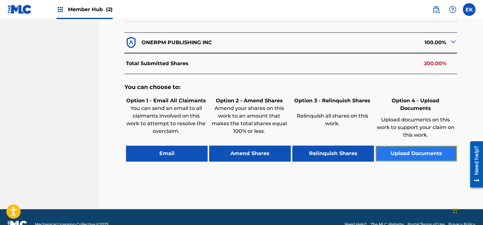
click at [395, 145] on button "Upload Documents" at bounding box center [417, 153] width 82 height 16
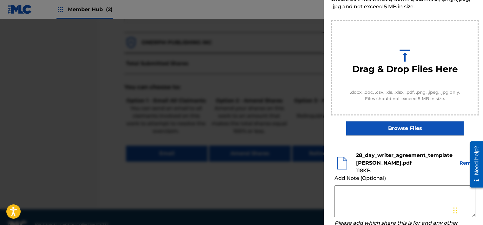
scroll to position [97, 0]
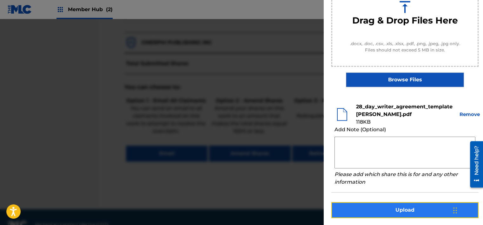
click at [418, 203] on button "Upload" at bounding box center [405, 210] width 147 height 16
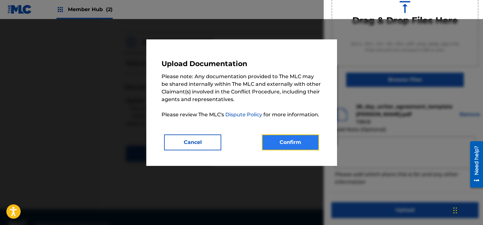
click at [291, 140] on button "Confirm" at bounding box center [290, 142] width 57 height 16
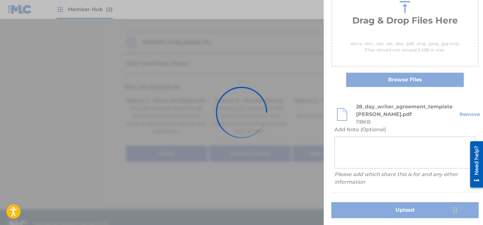
scroll to position [54, 0]
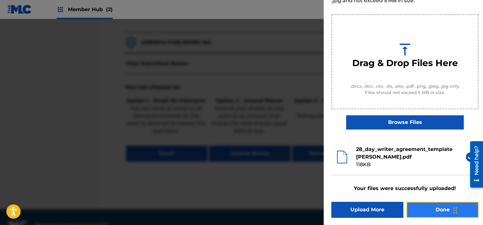
click at [423, 213] on button "Done" at bounding box center [443, 210] width 72 height 16
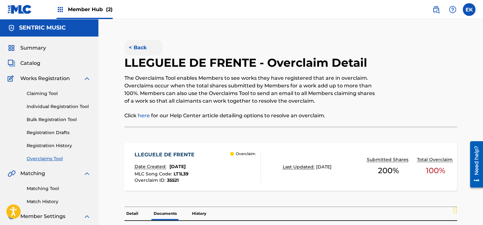
click at [146, 47] on button "< Back" at bounding box center [144, 48] width 38 height 16
click at [142, 45] on button "< Back" at bounding box center [144, 48] width 38 height 16
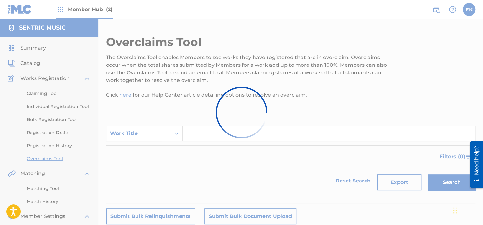
scroll to position [95, 0]
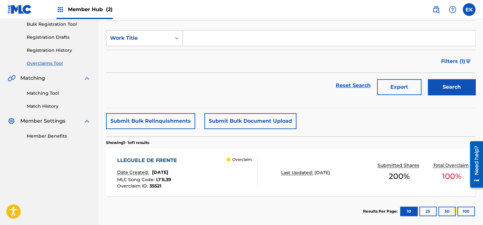
click at [164, 42] on div "Work Title" at bounding box center [138, 38] width 65 height 12
click at [160, 54] on div "MLC Song Code" at bounding box center [144, 54] width 76 height 16
click at [188, 39] on input "Search Form" at bounding box center [329, 37] width 293 height 15
paste input "MN9YH2"
type input "MN9YH2"
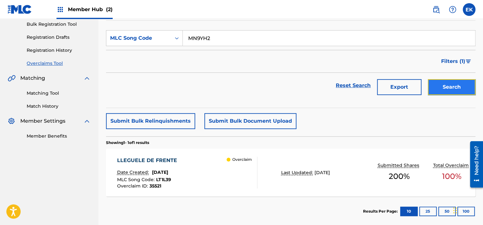
click at [448, 81] on button "Search" at bounding box center [452, 87] width 48 height 16
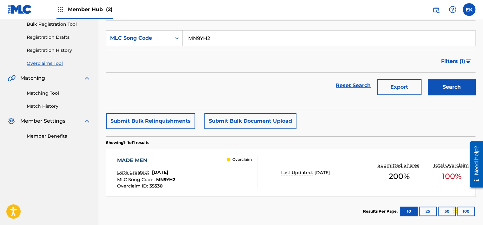
click at [211, 163] on div "MADE MEN Date Created: [DATE] MLC Song Code : MN9YH2 Overclaim ID : 35530 Overc…" at bounding box center [187, 173] width 140 height 32
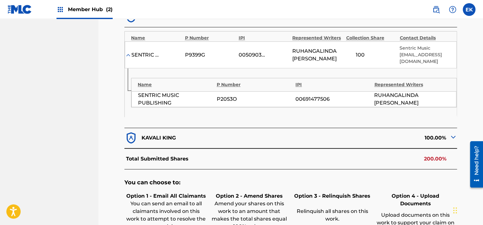
scroll to position [254, 0]
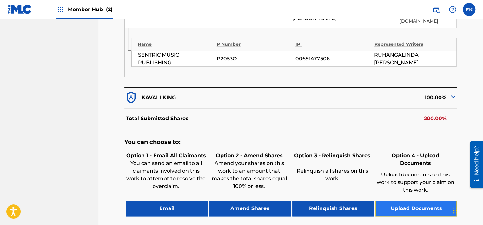
click at [399, 200] on button "Upload Documents" at bounding box center [417, 208] width 82 height 16
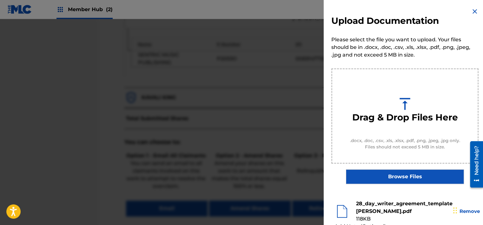
scroll to position [97, 0]
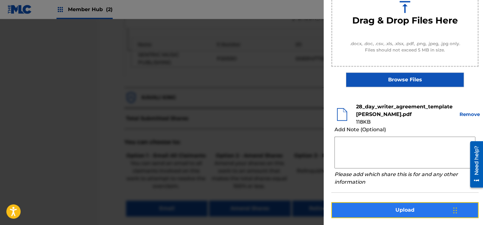
click at [402, 206] on button "Upload" at bounding box center [405, 210] width 147 height 16
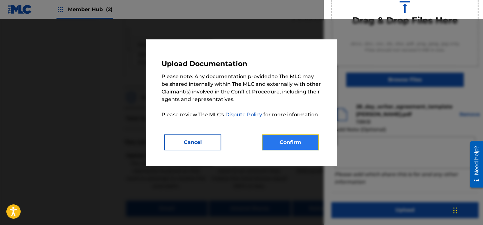
click at [308, 146] on button "Confirm" at bounding box center [290, 142] width 57 height 16
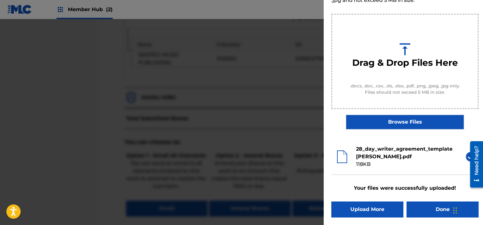
scroll to position [54, 0]
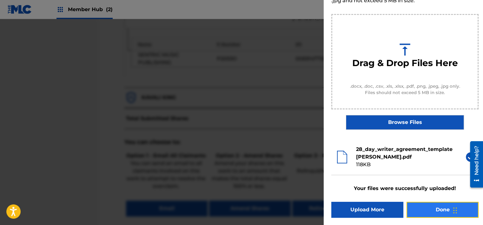
click at [429, 211] on button "Done" at bounding box center [443, 210] width 72 height 16
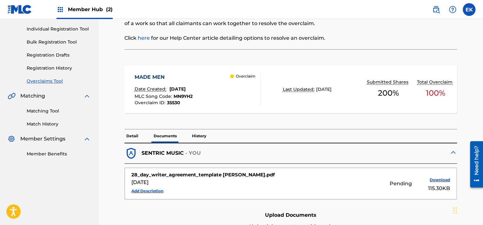
scroll to position [64, 0]
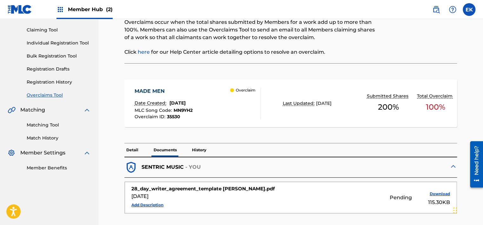
click at [140, 151] on div "Detail Documents History" at bounding box center [291, 149] width 333 height 13
click at [132, 150] on p "Detail" at bounding box center [133, 149] width 16 height 13
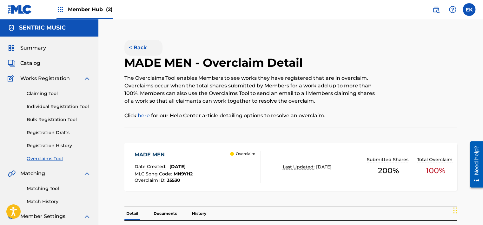
click at [140, 44] on button "< Back" at bounding box center [144, 48] width 38 height 16
click at [140, 51] on button "< Back" at bounding box center [144, 48] width 38 height 16
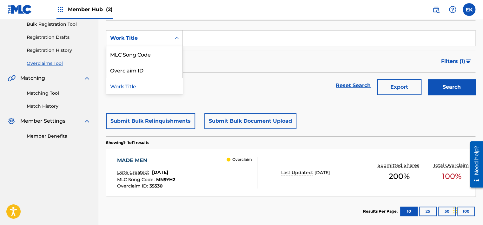
click at [170, 39] on div "Work Title" at bounding box center [138, 38] width 65 height 12
click at [168, 51] on div "MLC Song Code" at bounding box center [144, 54] width 76 height 16
click at [193, 43] on input "Search Form" at bounding box center [329, 37] width 293 height 15
paste input "GC1WPE"
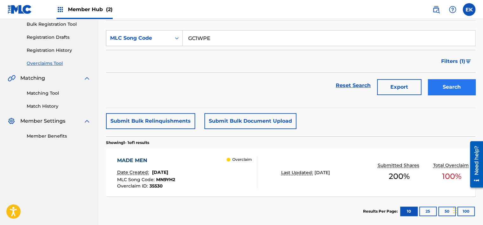
type input "GC1WPE"
click at [434, 86] on button "Search" at bounding box center [452, 87] width 48 height 16
click at [168, 171] on span "[DATE]" at bounding box center [160, 172] width 16 height 6
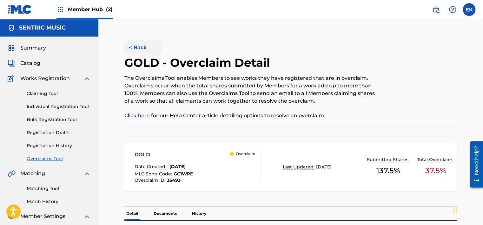
click at [131, 45] on button "< Back" at bounding box center [144, 48] width 38 height 16
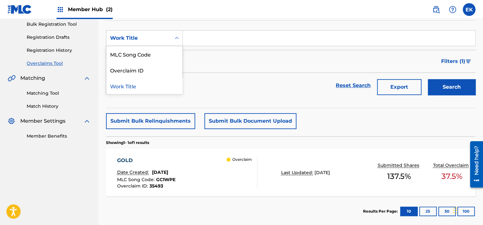
click at [170, 40] on div "Work Title" at bounding box center [138, 38] width 65 height 12
click at [166, 55] on div "MLC Song Code" at bounding box center [144, 54] width 76 height 16
click at [203, 38] on input "Search Form" at bounding box center [329, 37] width 293 height 15
paste input "RN5VT8"
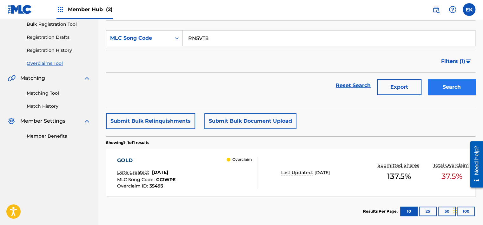
type input "RN5VT8"
click at [460, 80] on button "Search" at bounding box center [452, 87] width 48 height 16
click at [142, 178] on span "MLC Song Code :" at bounding box center [136, 180] width 39 height 6
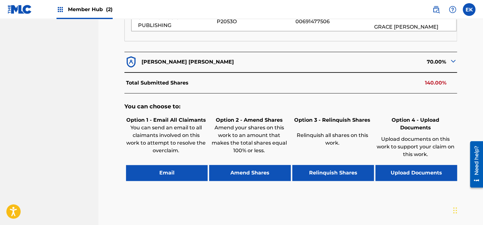
scroll to position [318, 0]
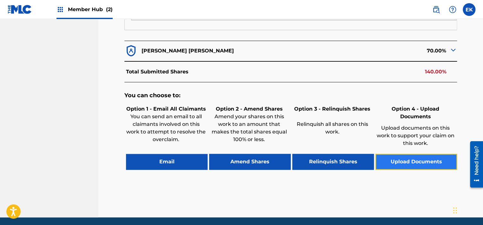
click at [417, 154] on button "Upload Documents" at bounding box center [417, 162] width 82 height 16
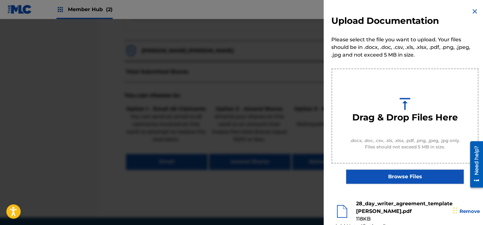
scroll to position [97, 0]
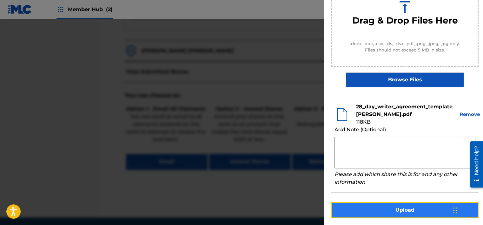
click at [398, 211] on button "Upload" at bounding box center [405, 210] width 147 height 16
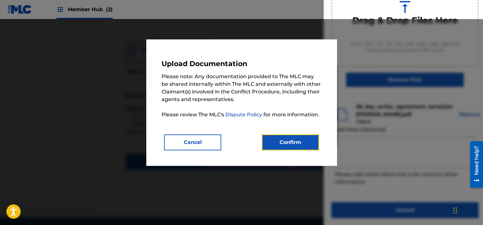
drag, startPoint x: 308, startPoint y: 141, endPoint x: 358, endPoint y: 0, distance: 149.7
click at [309, 133] on div "Upload Documentation Please note: Any documentation provided to The MLC may be …" at bounding box center [242, 103] width 160 height 96
click at [291, 140] on button "Confirm" at bounding box center [290, 142] width 57 height 16
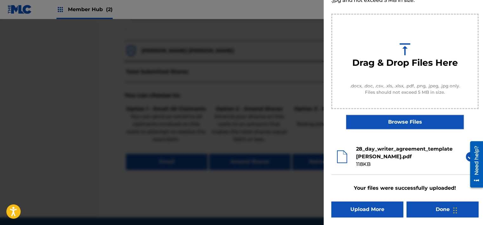
scroll to position [54, 0]
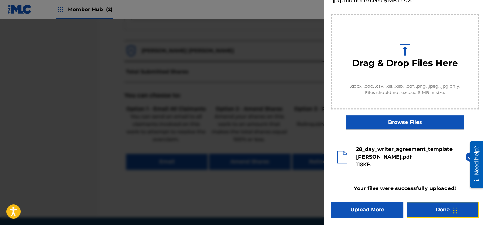
click at [431, 213] on button "Done" at bounding box center [443, 210] width 72 height 16
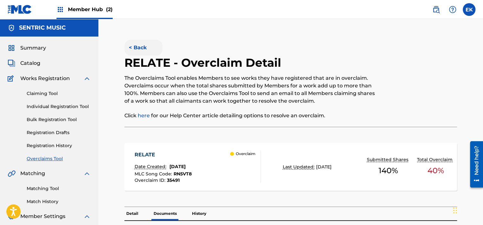
click at [140, 46] on button "< Back" at bounding box center [144, 48] width 38 height 16
click at [133, 41] on button "< Back" at bounding box center [144, 48] width 38 height 16
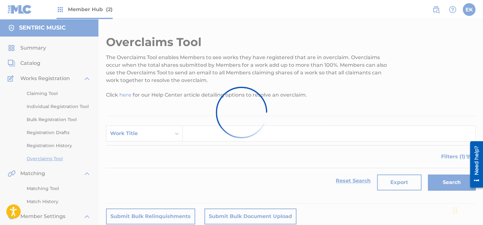
scroll to position [95, 0]
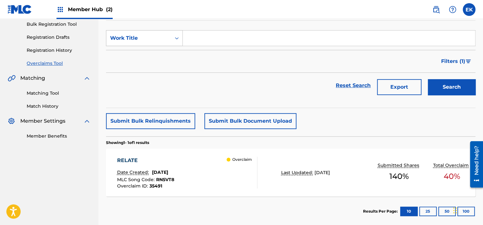
click at [174, 34] on div "Search Form" at bounding box center [176, 37] width 11 height 11
drag, startPoint x: 161, startPoint y: 55, endPoint x: 165, endPoint y: 53, distance: 4.1
click at [161, 55] on div "MLC Song Code" at bounding box center [144, 54] width 76 height 16
click at [193, 44] on input "Search Form" at bounding box center [329, 37] width 293 height 15
paste input "FB967C"
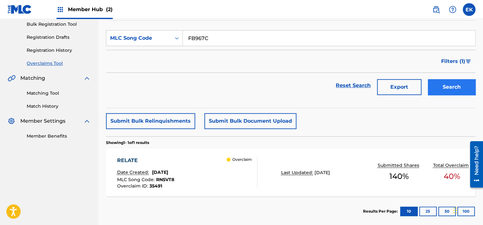
type input "FB967C"
drag, startPoint x: 442, startPoint y: 88, endPoint x: 370, endPoint y: 35, distance: 89.5
click at [442, 88] on button "Search" at bounding box center [452, 87] width 48 height 16
